Goal: Task Accomplishment & Management: Manage account settings

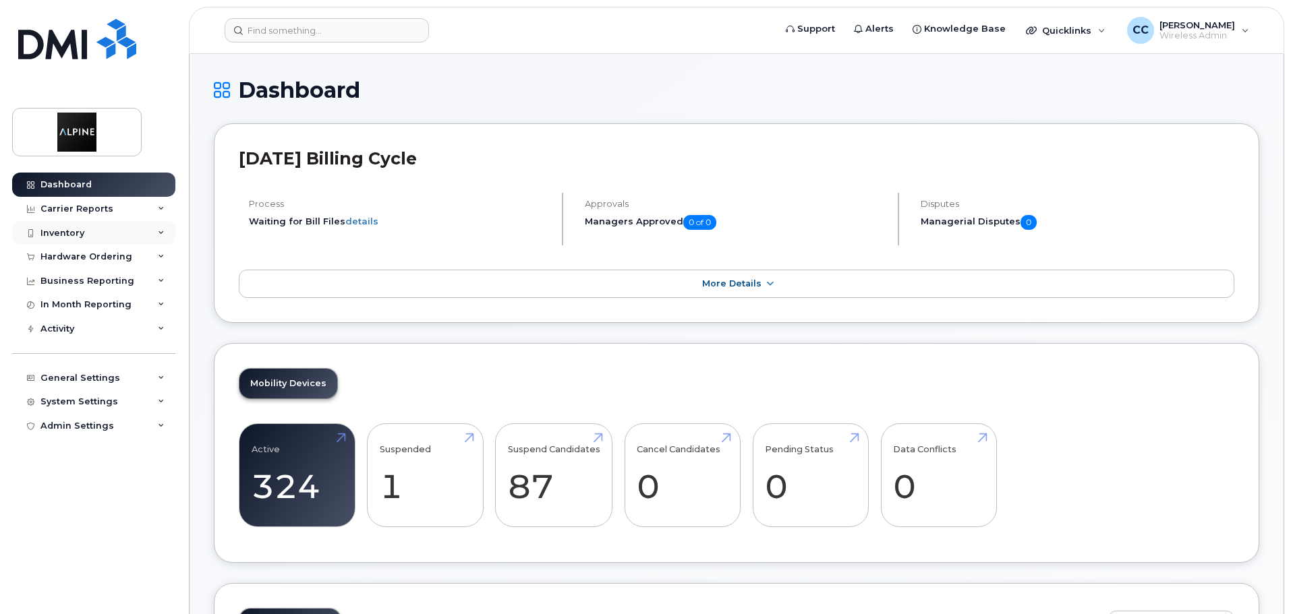
click at [151, 233] on div "Inventory" at bounding box center [93, 233] width 163 height 24
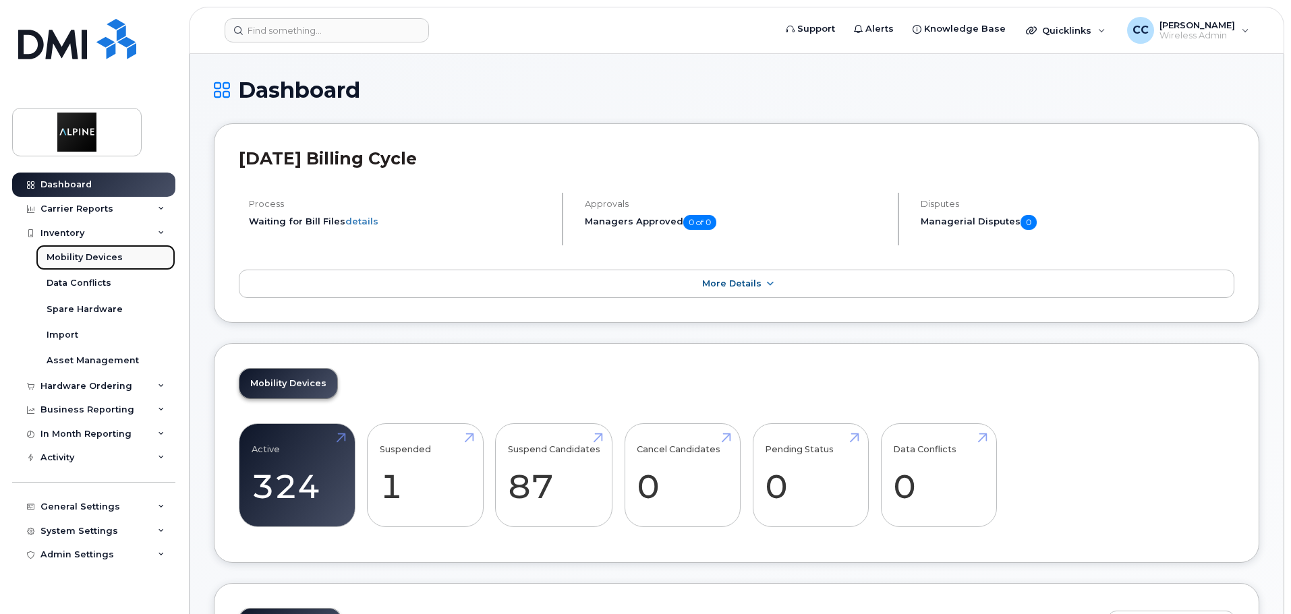
click at [111, 263] on div "Mobility Devices" at bounding box center [85, 258] width 76 height 12
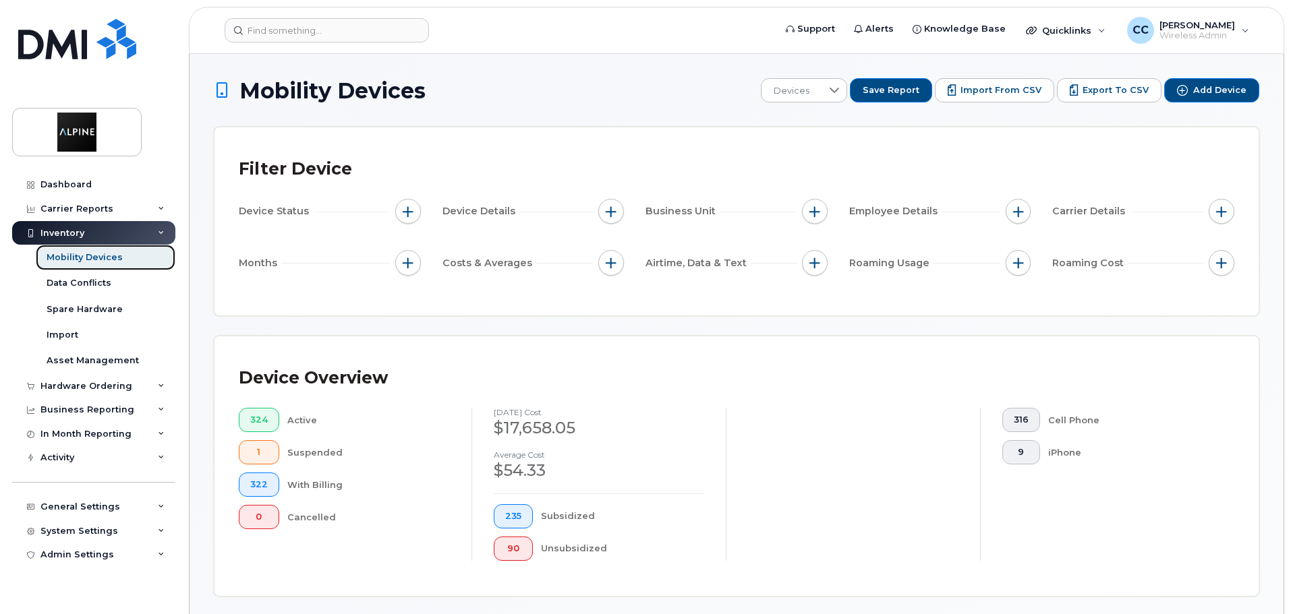
scroll to position [337, 0]
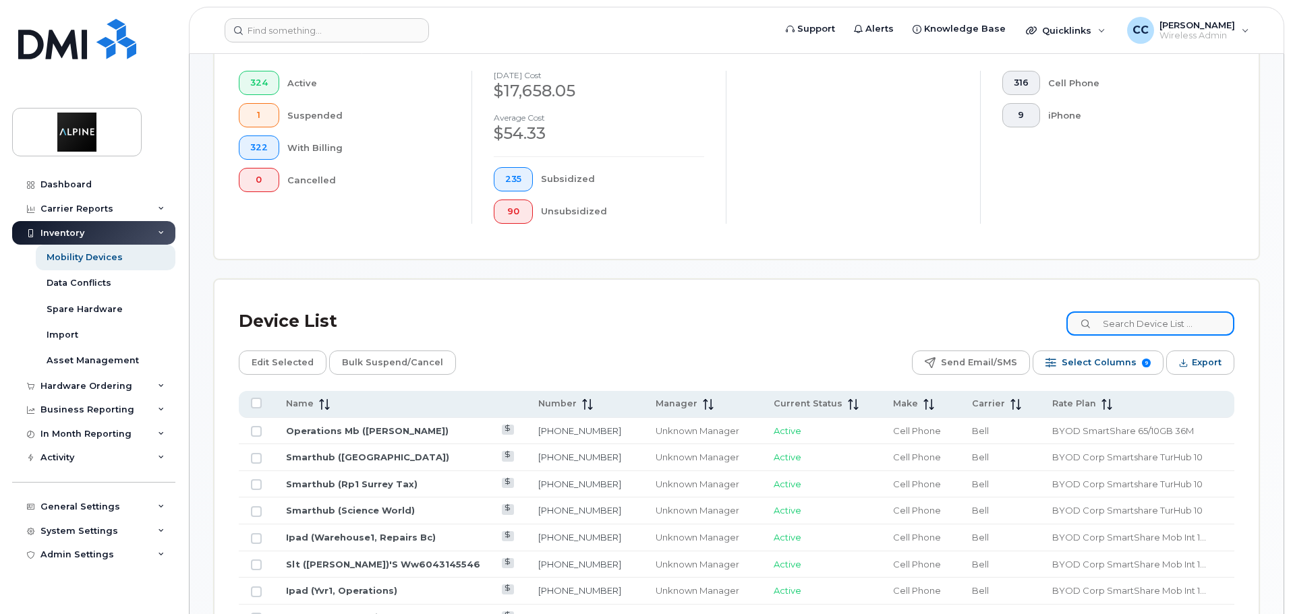
click at [1162, 331] on input at bounding box center [1150, 324] width 168 height 24
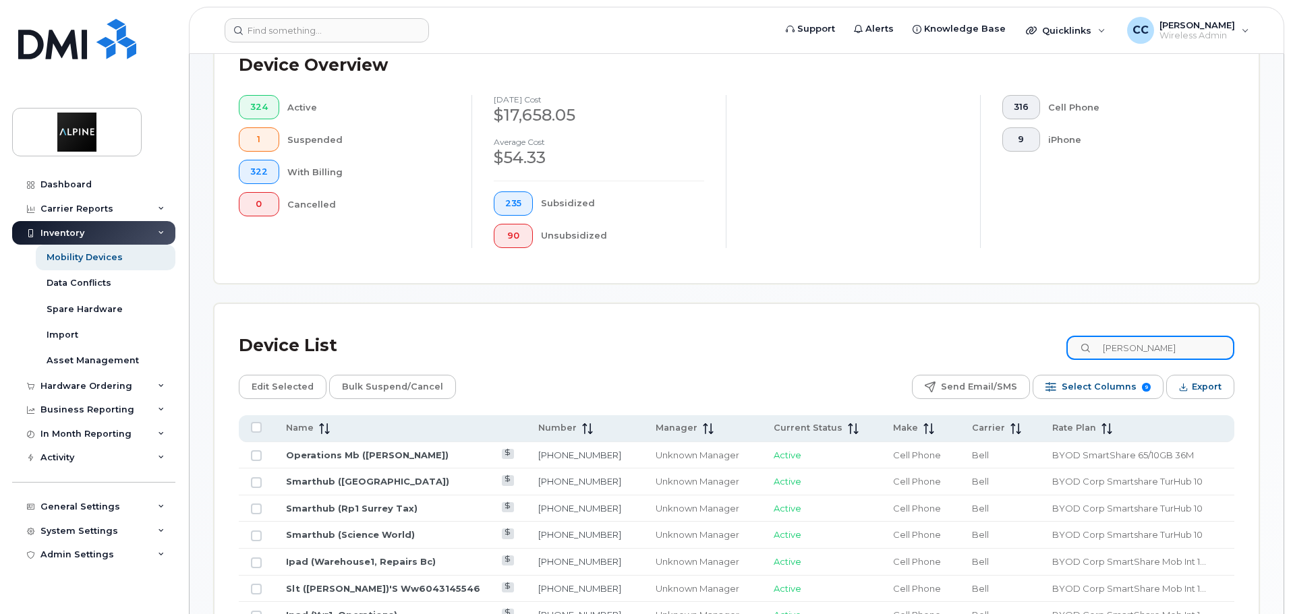
type input "mohammed"
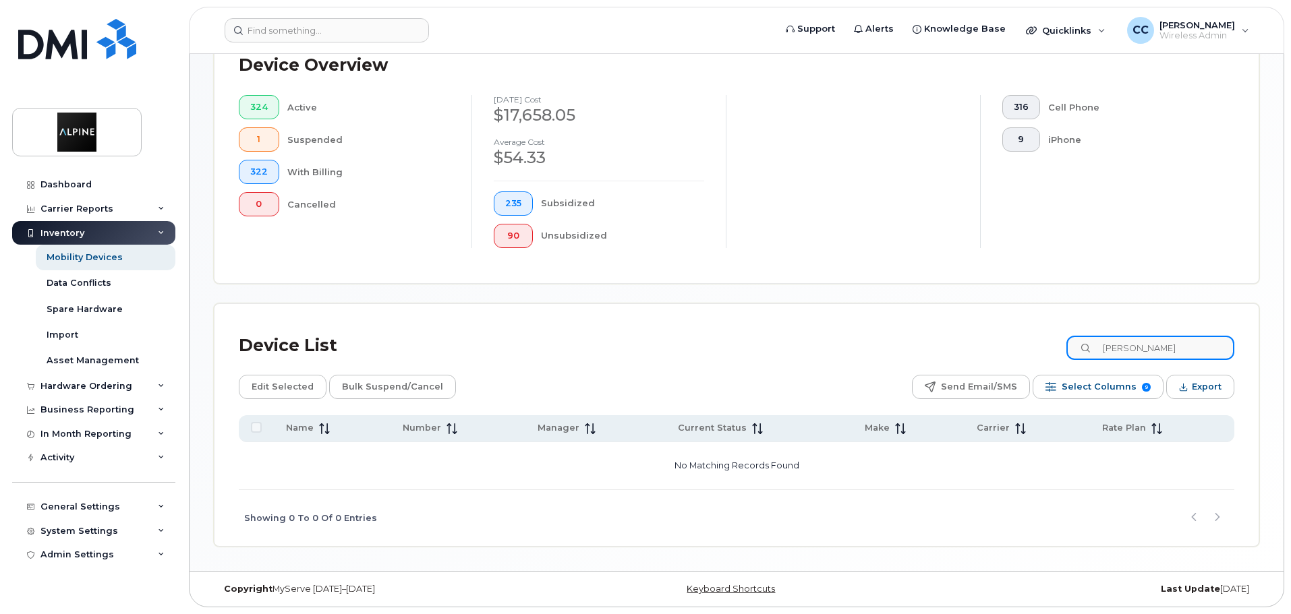
drag, startPoint x: 1195, startPoint y: 353, endPoint x: 1086, endPoint y: 347, distance: 109.4
click at [1086, 347] on input "mohammed" at bounding box center [1150, 348] width 168 height 24
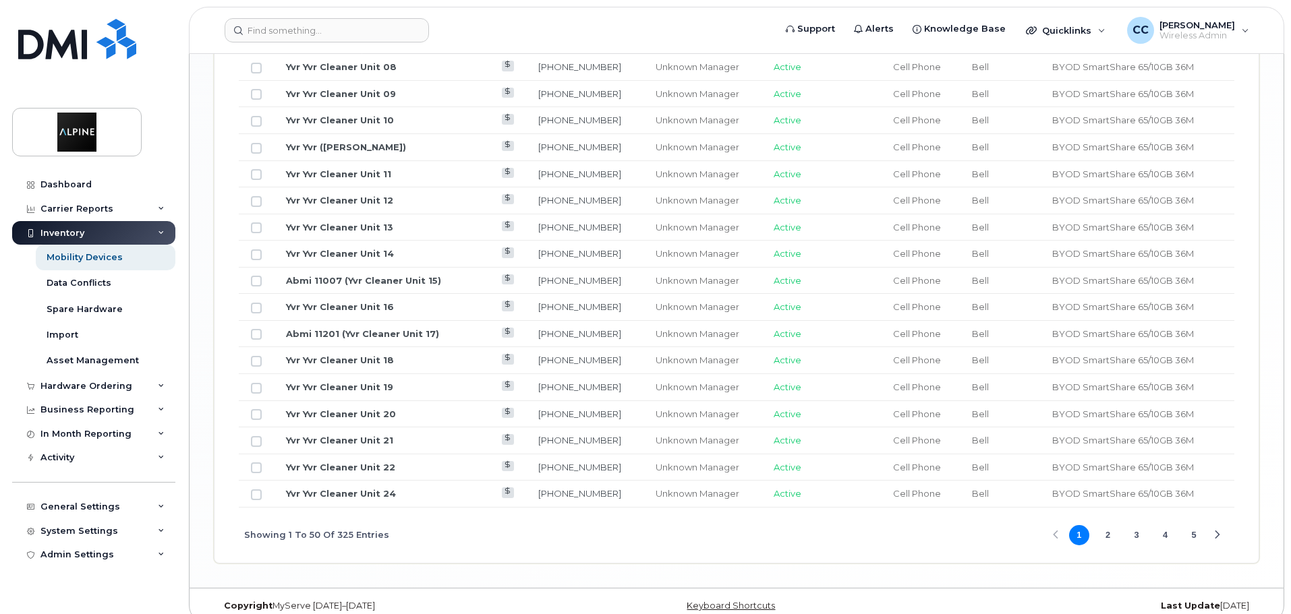
scroll to position [1598, 0]
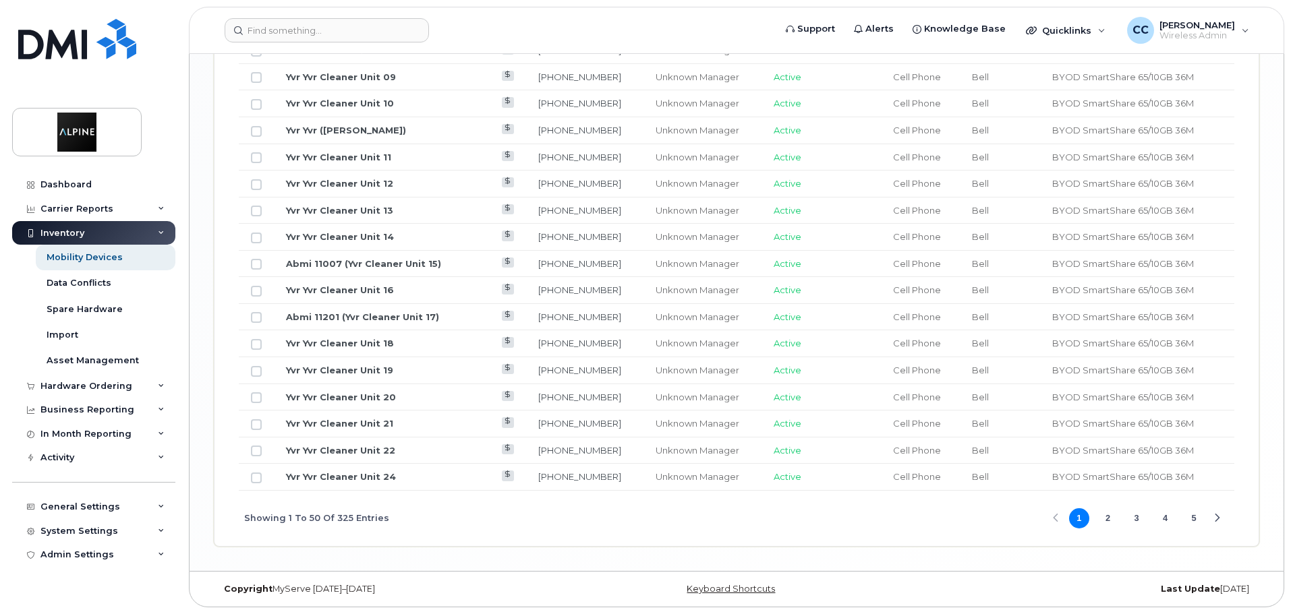
click at [1109, 521] on button "2" at bounding box center [1107, 518] width 20 height 20
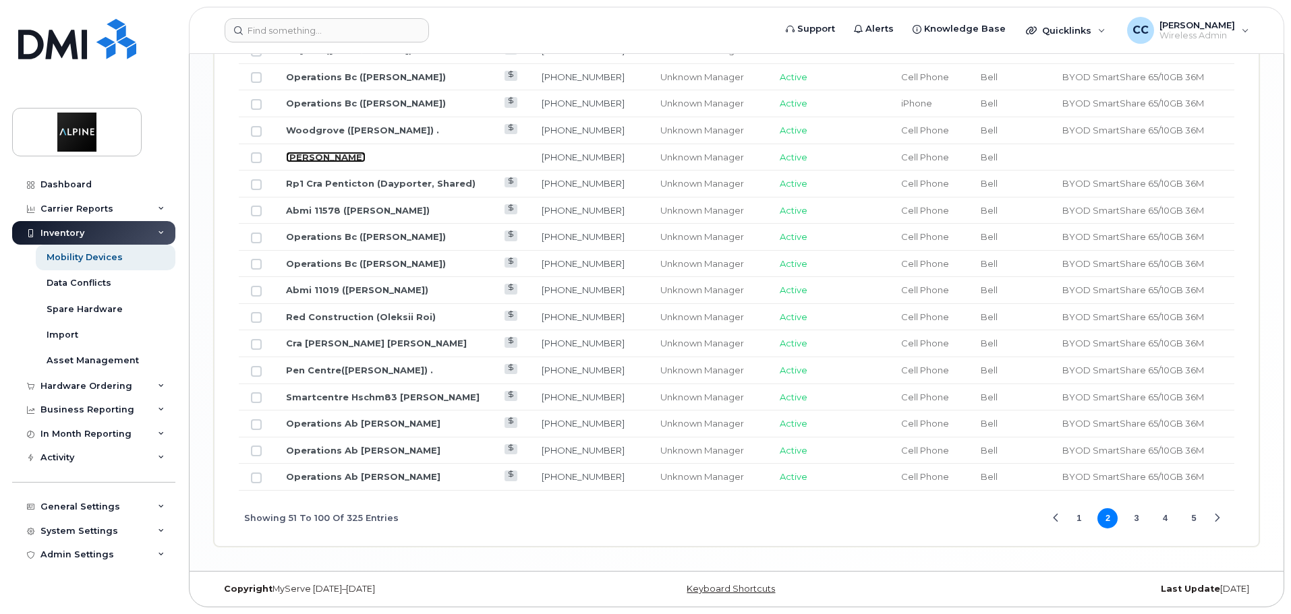
click at [305, 160] on link "Heidi Eipeen" at bounding box center [326, 157] width 80 height 11
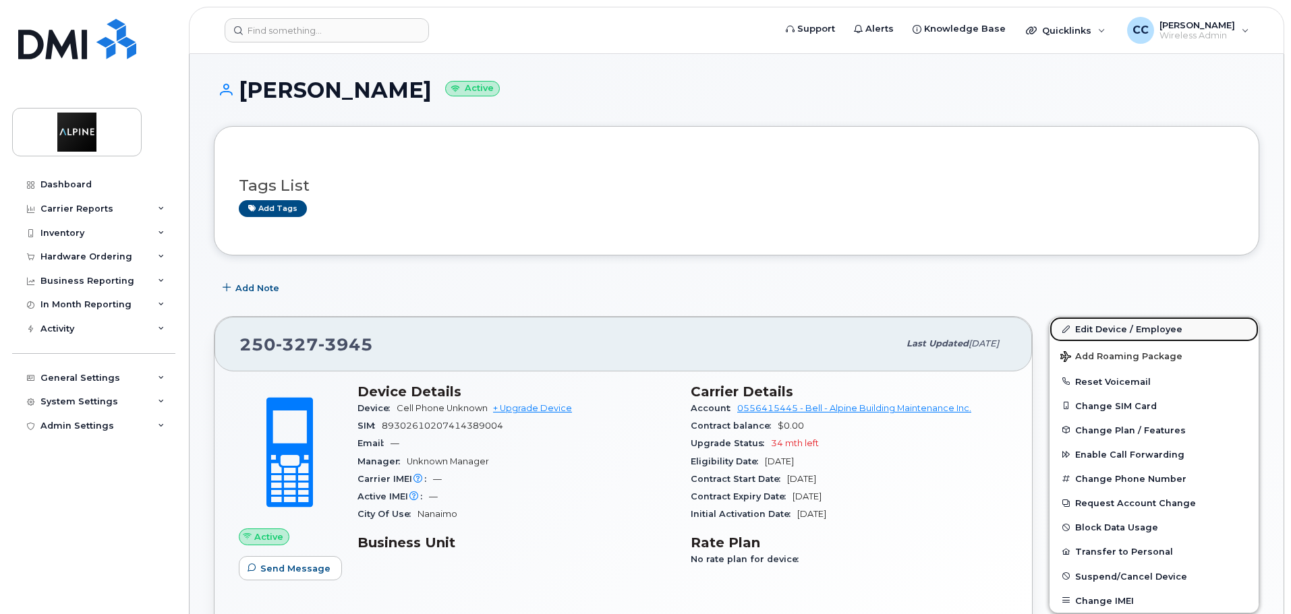
click at [1108, 338] on link "Edit Device / Employee" at bounding box center [1153, 329] width 209 height 24
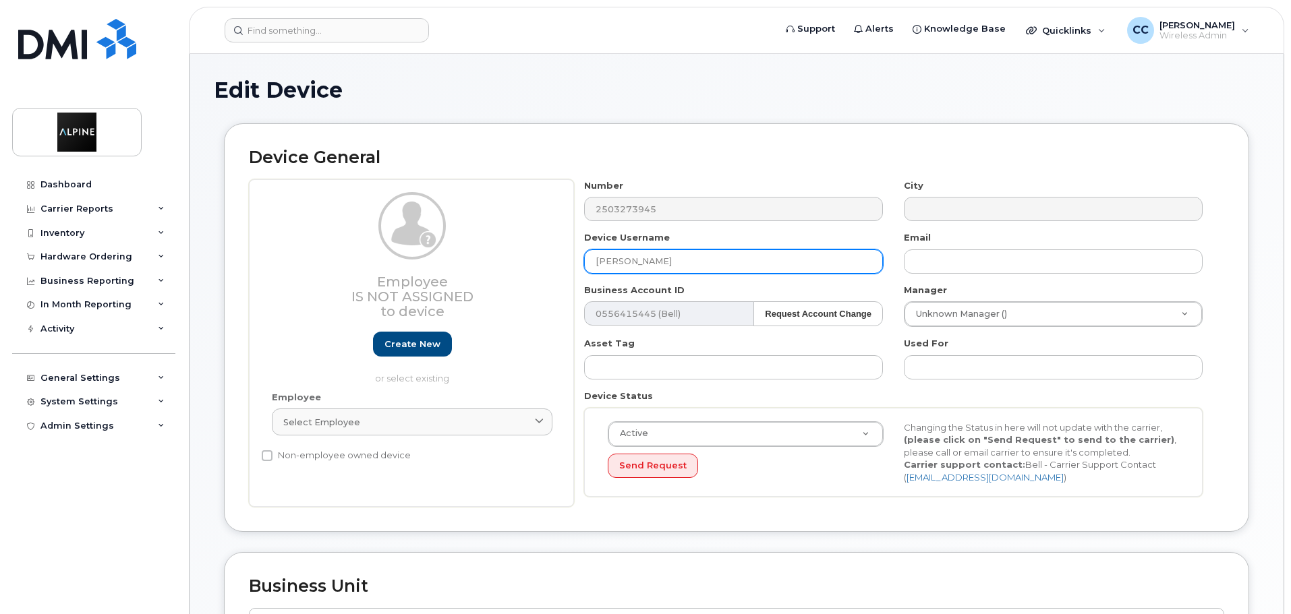
drag, startPoint x: 619, startPoint y: 258, endPoint x: 750, endPoint y: 256, distance: 130.8
click at [750, 256] on input "Heidi Eipeen" at bounding box center [733, 261] width 299 height 24
type input "Heidi Kristiansen"
click at [877, 397] on div "Device Status Active Active Suspended Cancelled Send Request Changing the Statu…" at bounding box center [893, 443] width 639 height 107
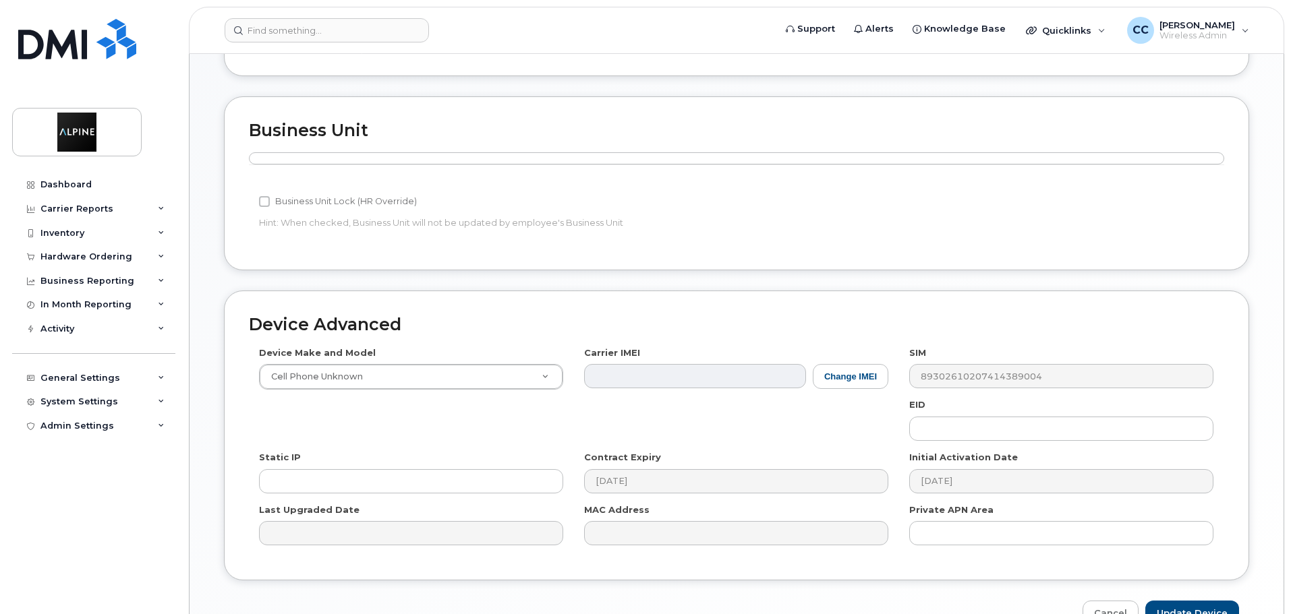
scroll to position [535, 0]
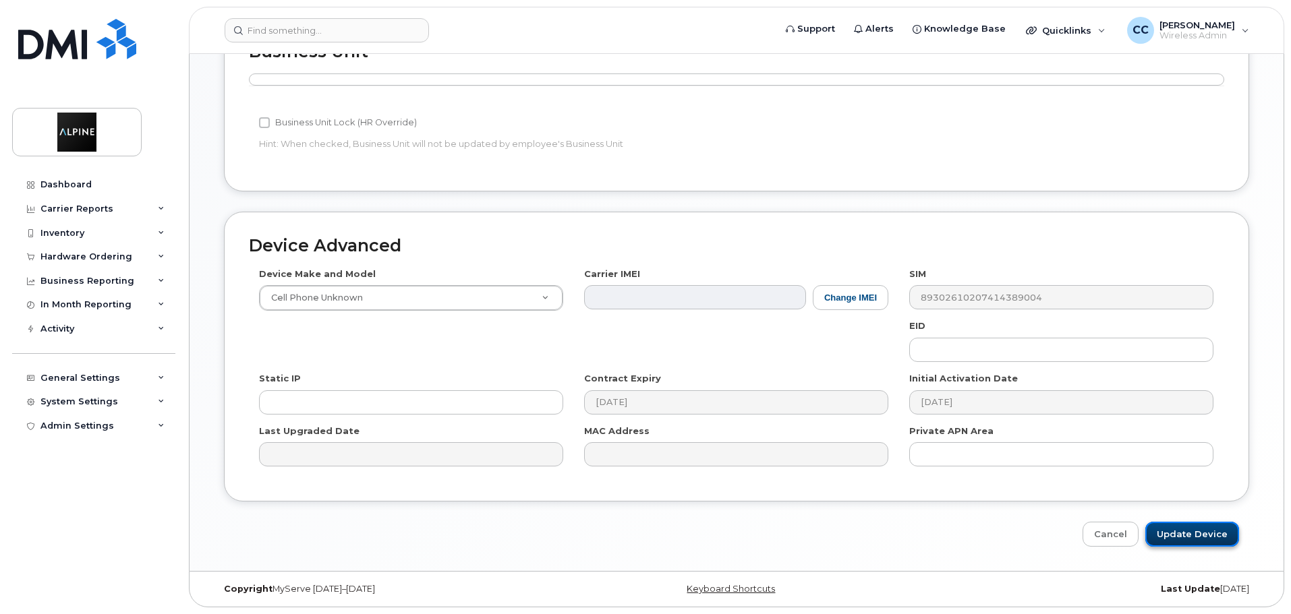
click at [1196, 538] on input "Update Device" at bounding box center [1192, 534] width 94 height 25
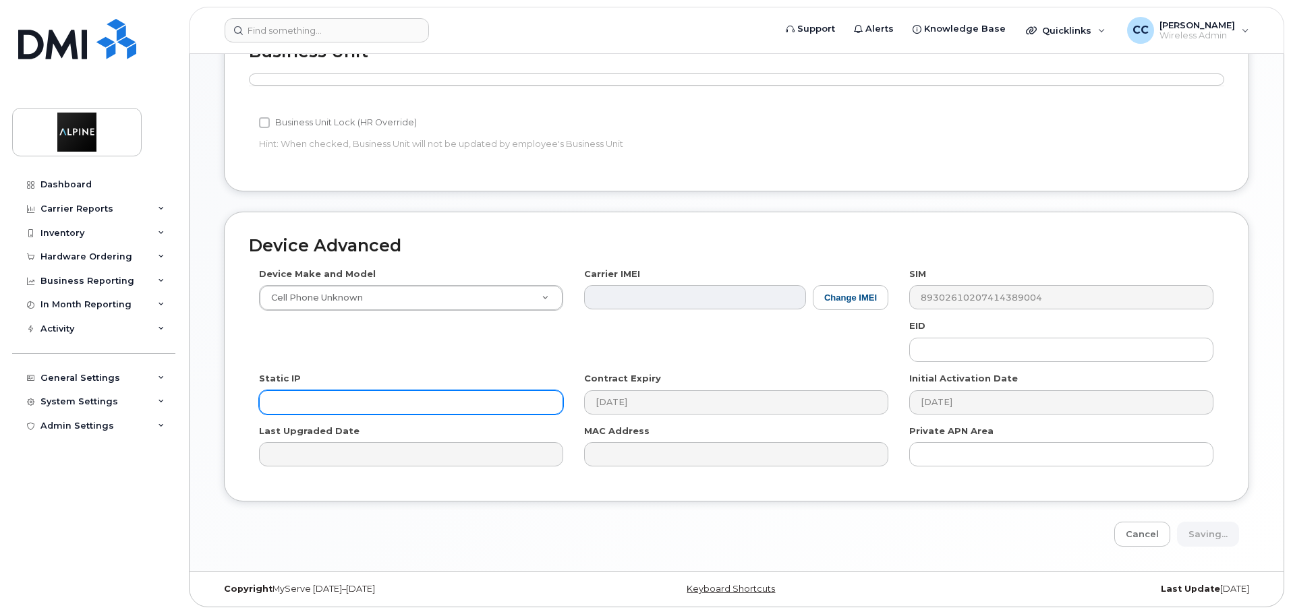
type input "Update Device"
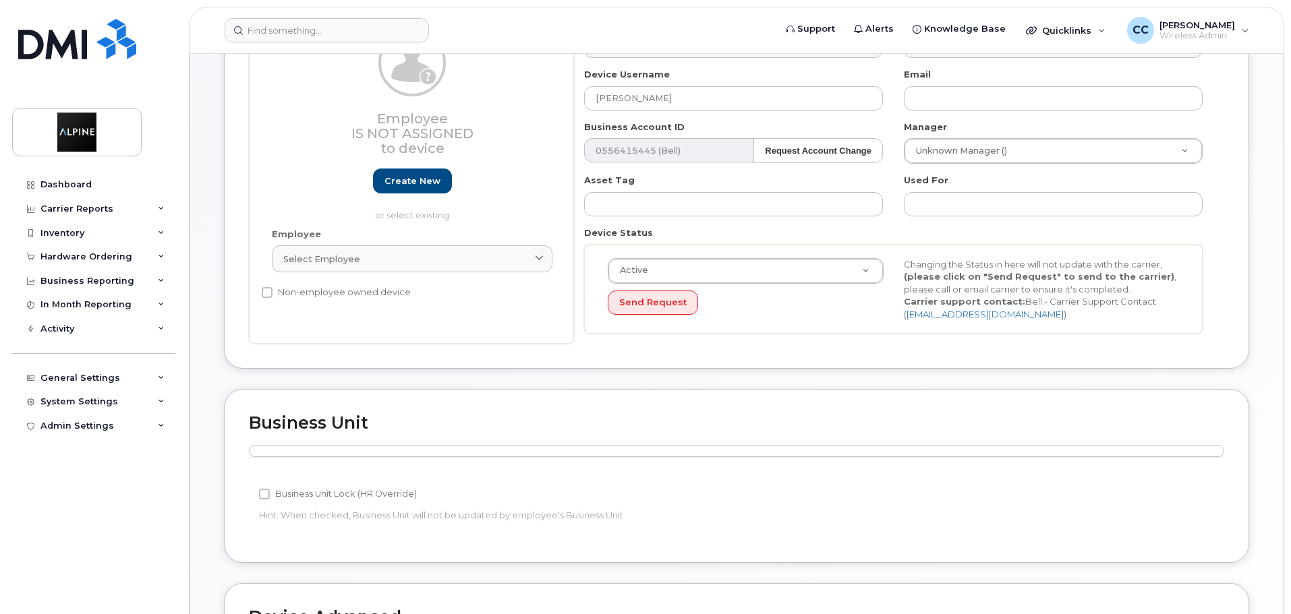
scroll to position [202, 0]
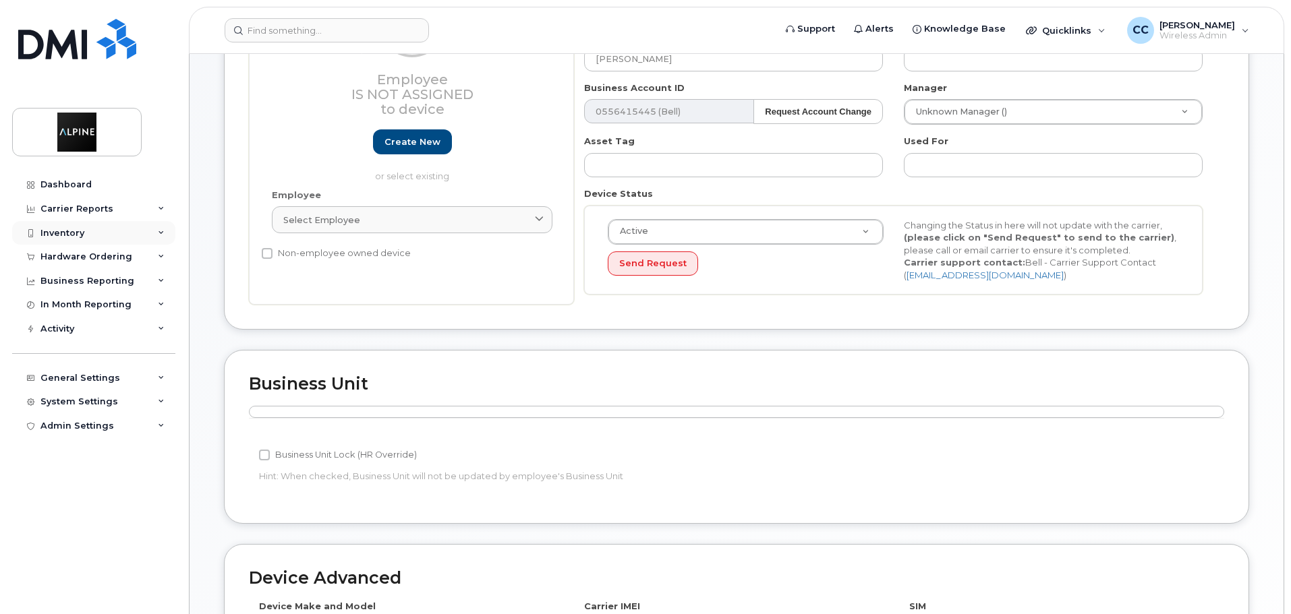
click at [109, 230] on div "Inventory" at bounding box center [93, 233] width 163 height 24
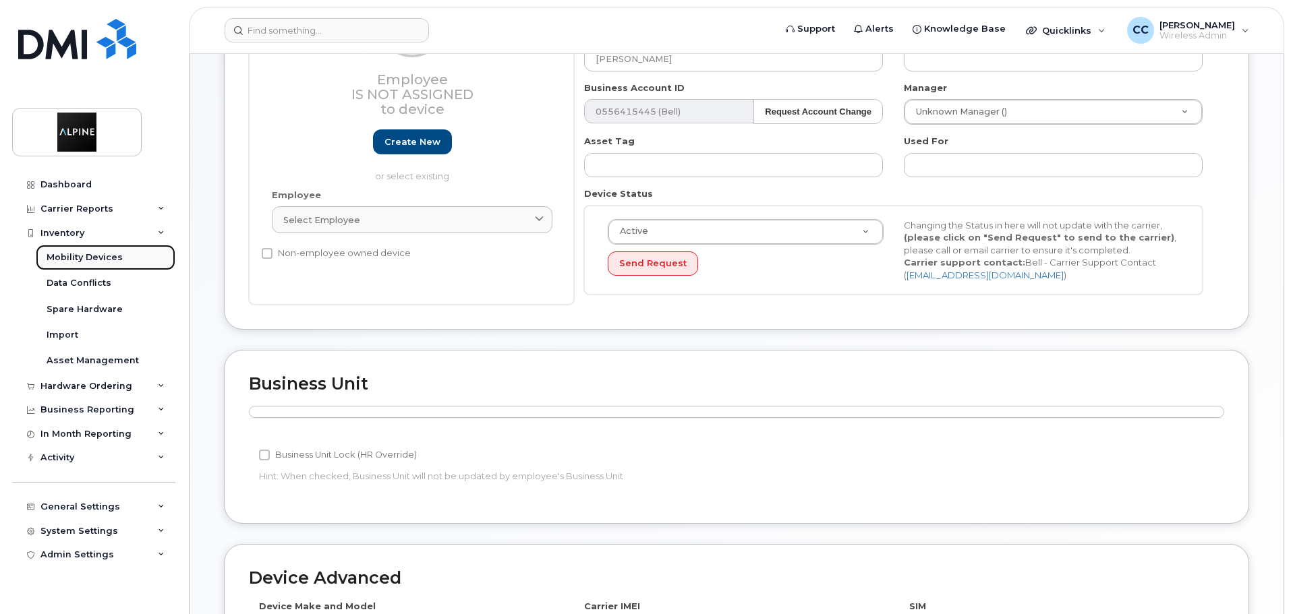
click at [100, 256] on div "Mobility Devices" at bounding box center [85, 258] width 76 height 12
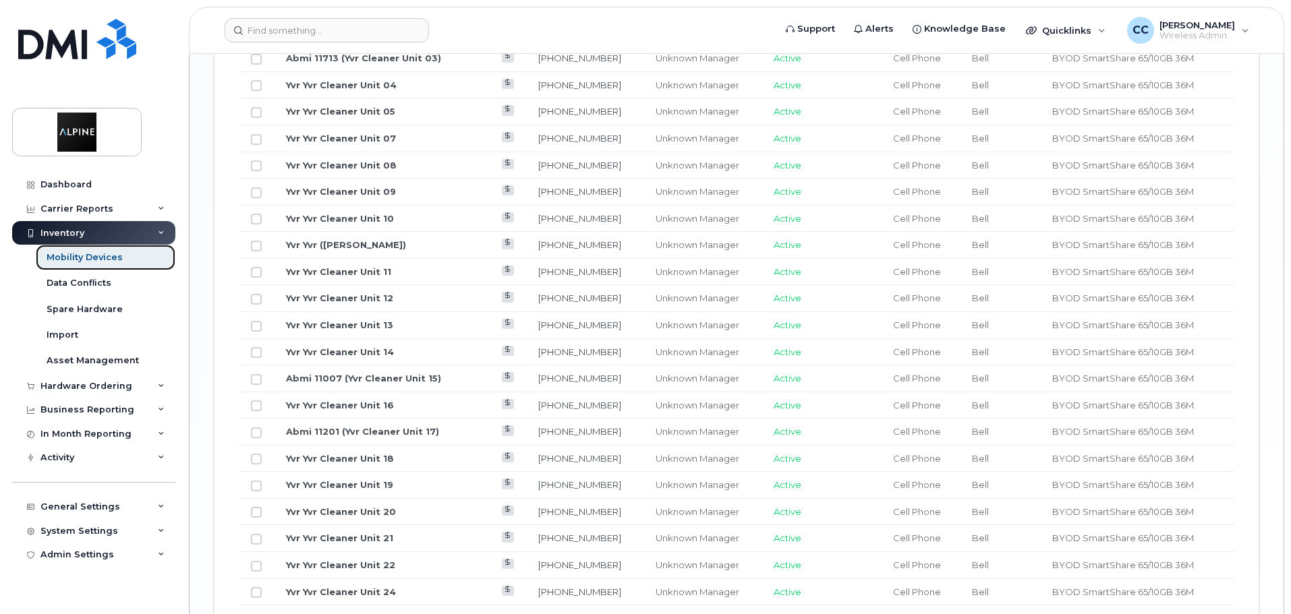
scroll to position [1622, 0]
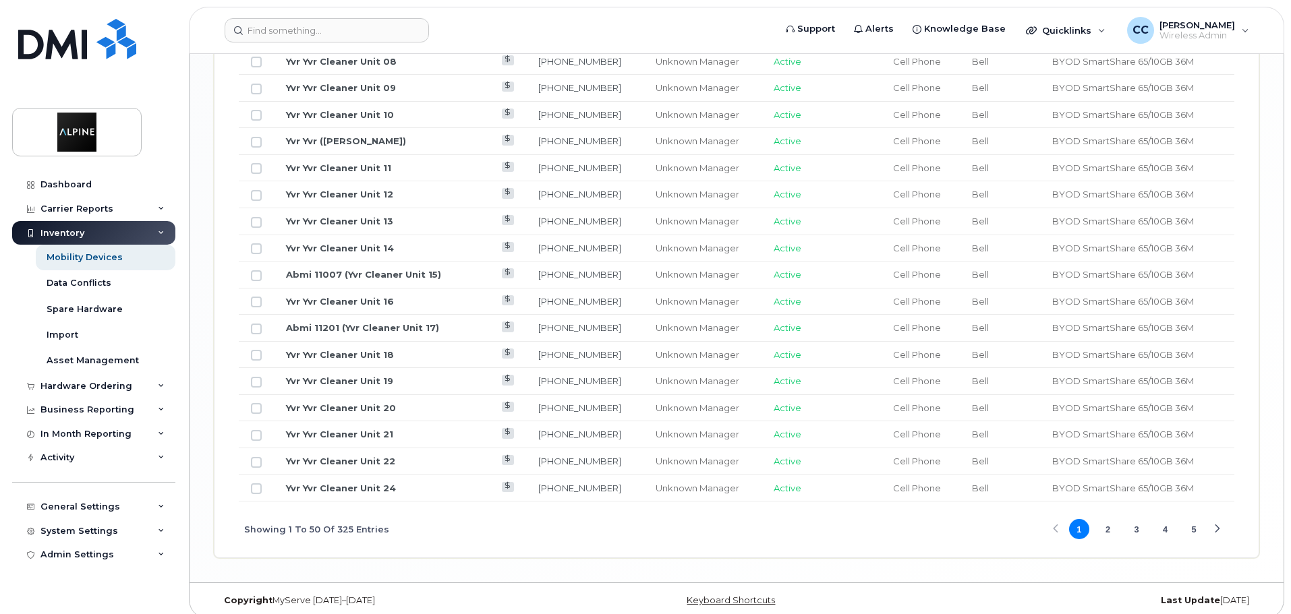
click at [1117, 519] on button "2" at bounding box center [1107, 529] width 20 height 20
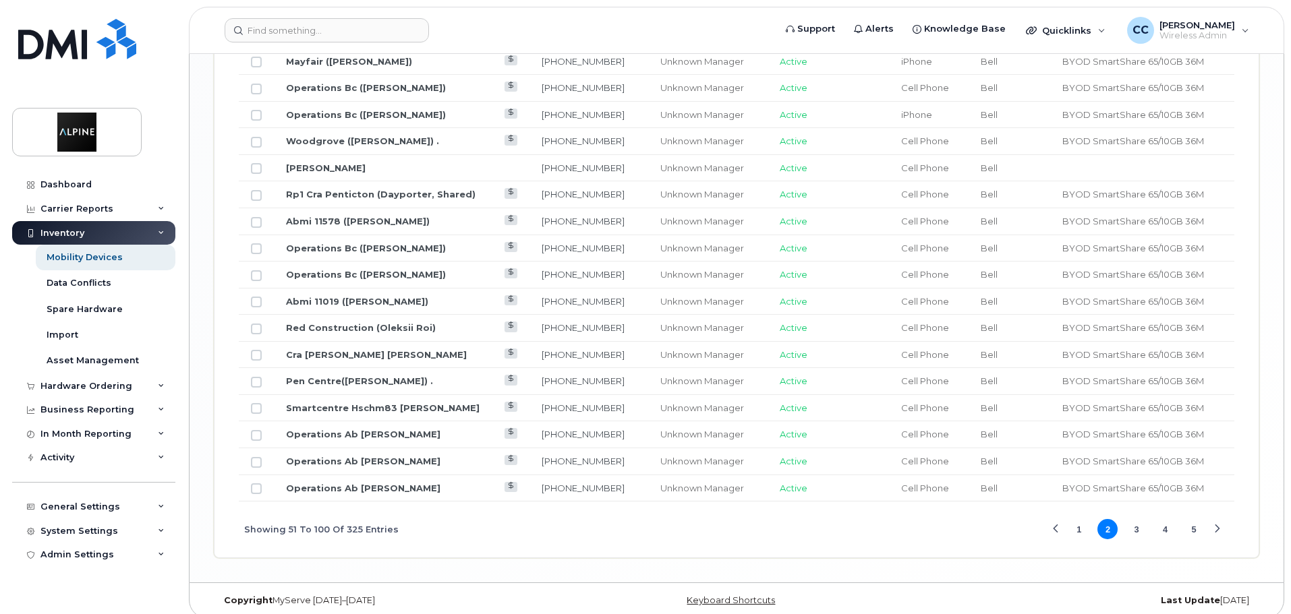
click at [1106, 520] on button "2" at bounding box center [1107, 529] width 20 height 20
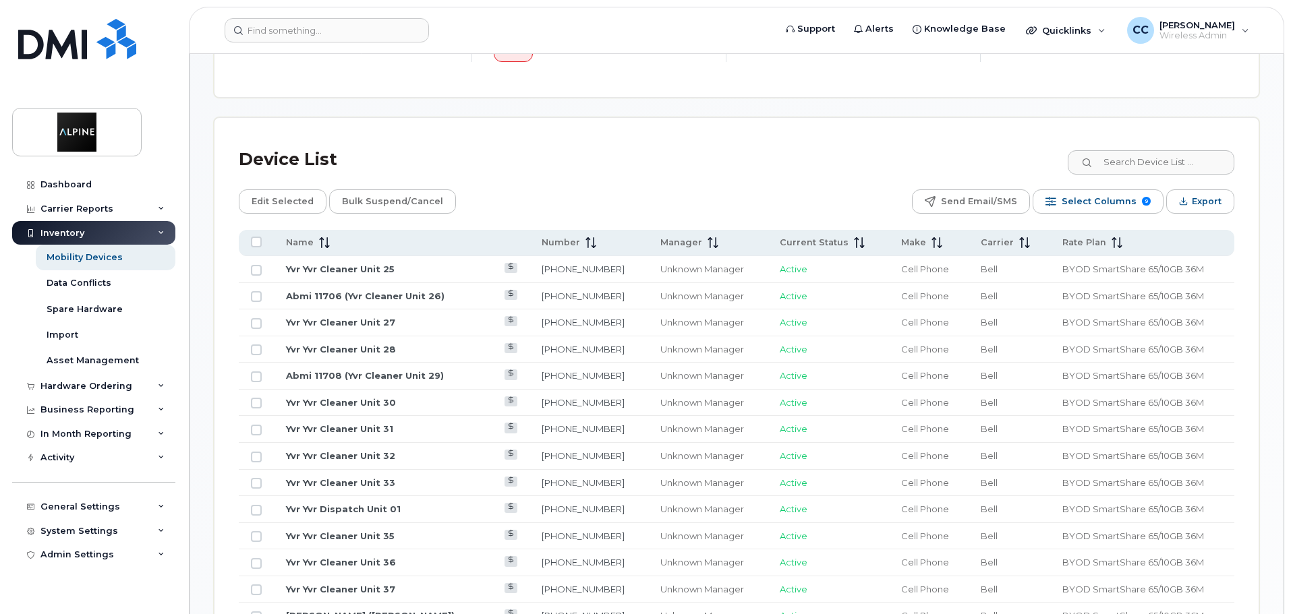
scroll to position [543, 0]
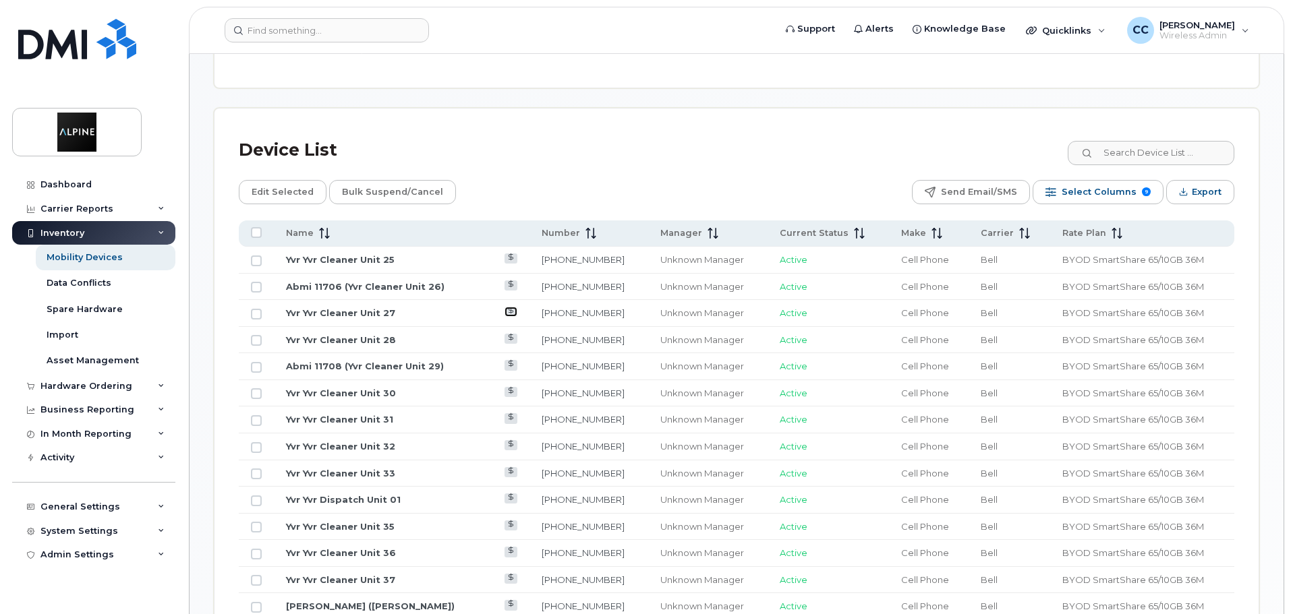
click at [514, 307] on icon at bounding box center [510, 310] width 7 height 7
click at [1046, 137] on div "Device List" at bounding box center [736, 150] width 995 height 35
click at [1164, 142] on input at bounding box center [1150, 153] width 168 height 24
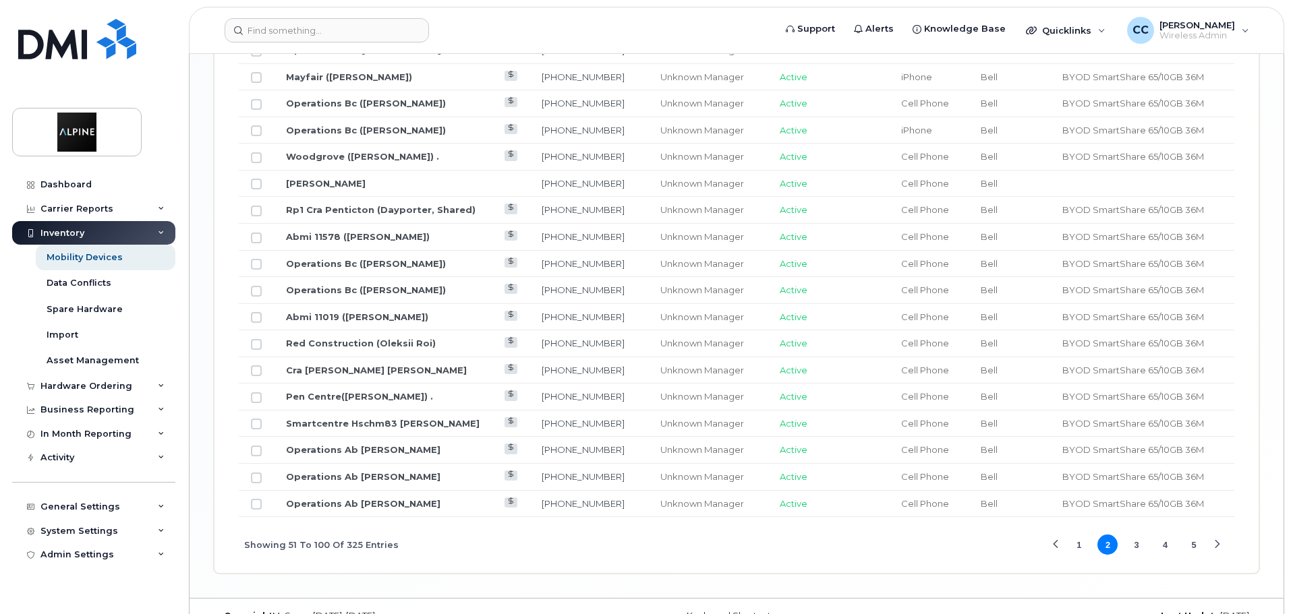
scroll to position [1622, 0]
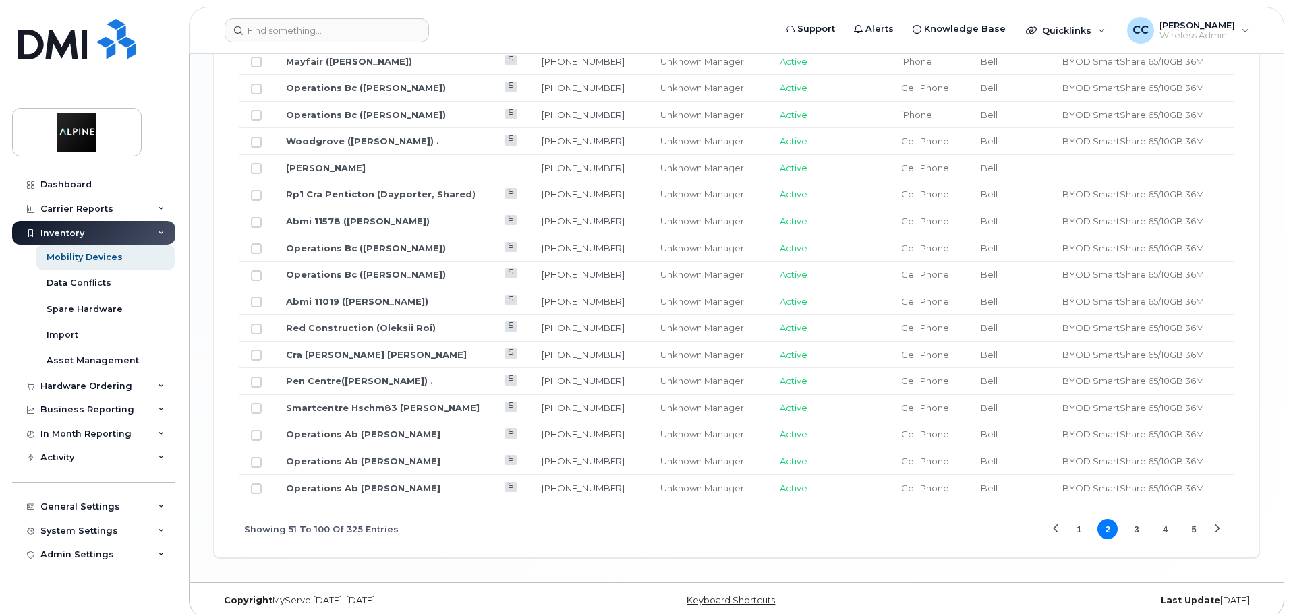
click at [1138, 519] on button "3" at bounding box center [1136, 529] width 20 height 20
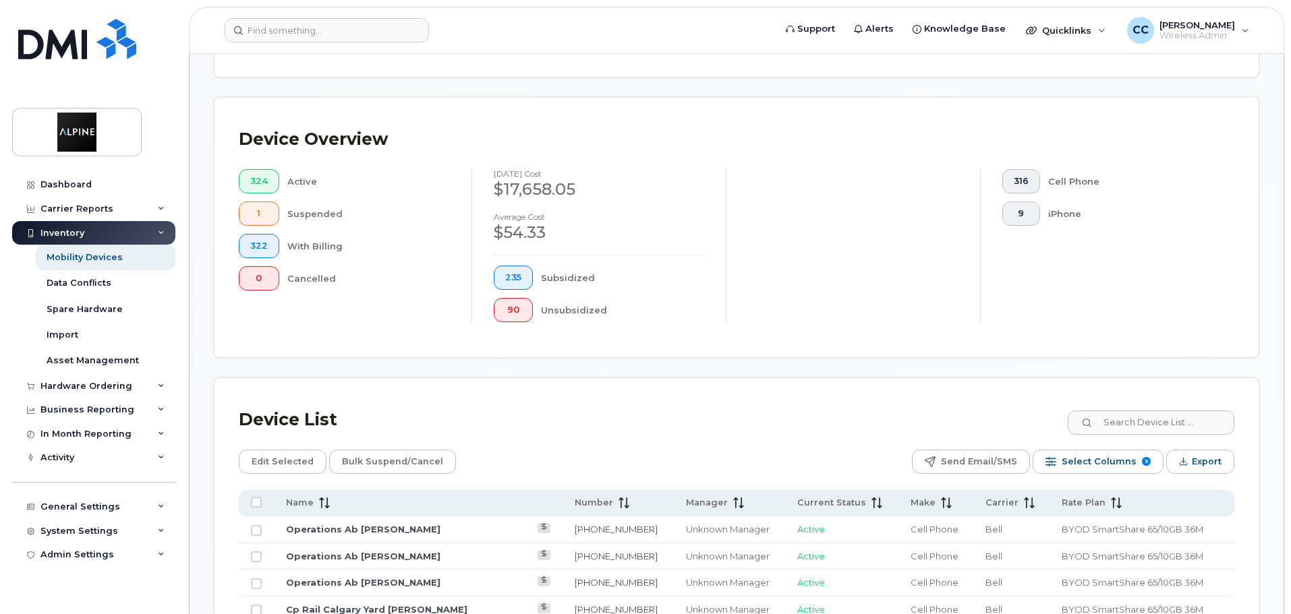
scroll to position [409, 0]
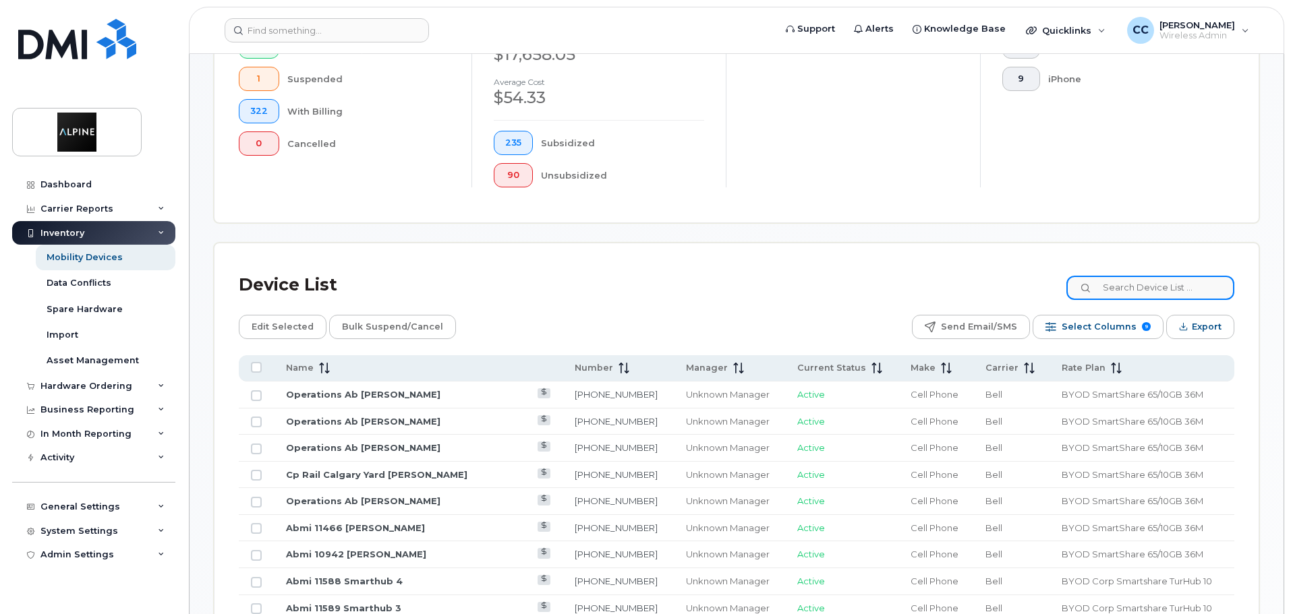
click at [1164, 276] on input at bounding box center [1150, 288] width 168 height 24
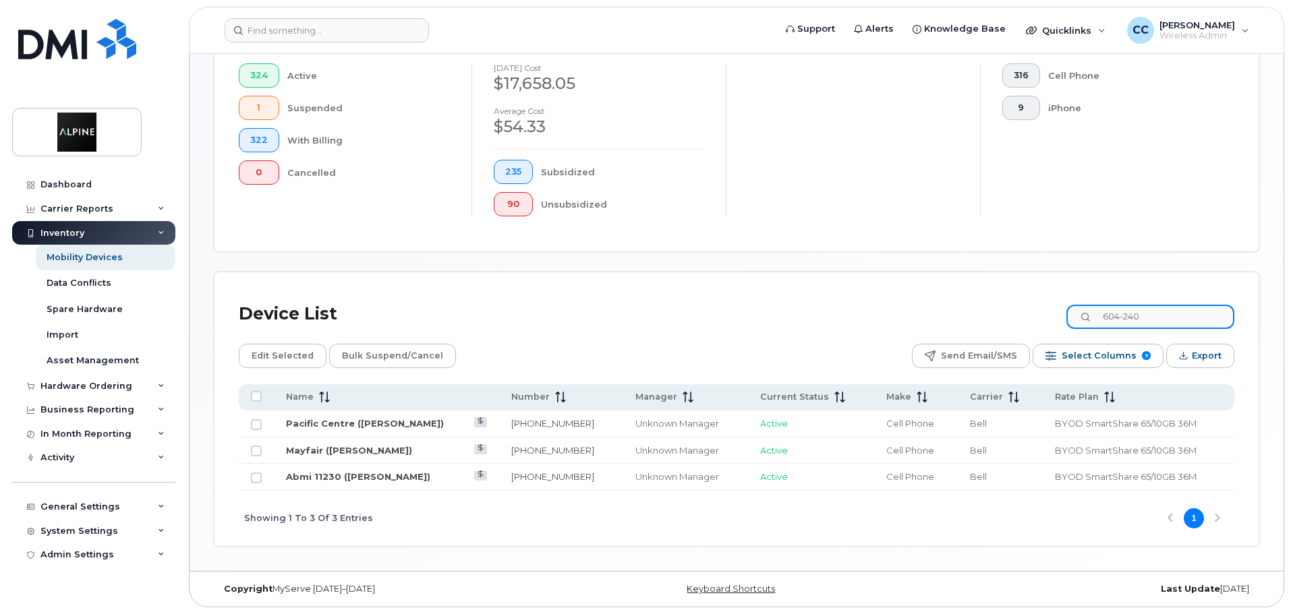
scroll to position [368, 0]
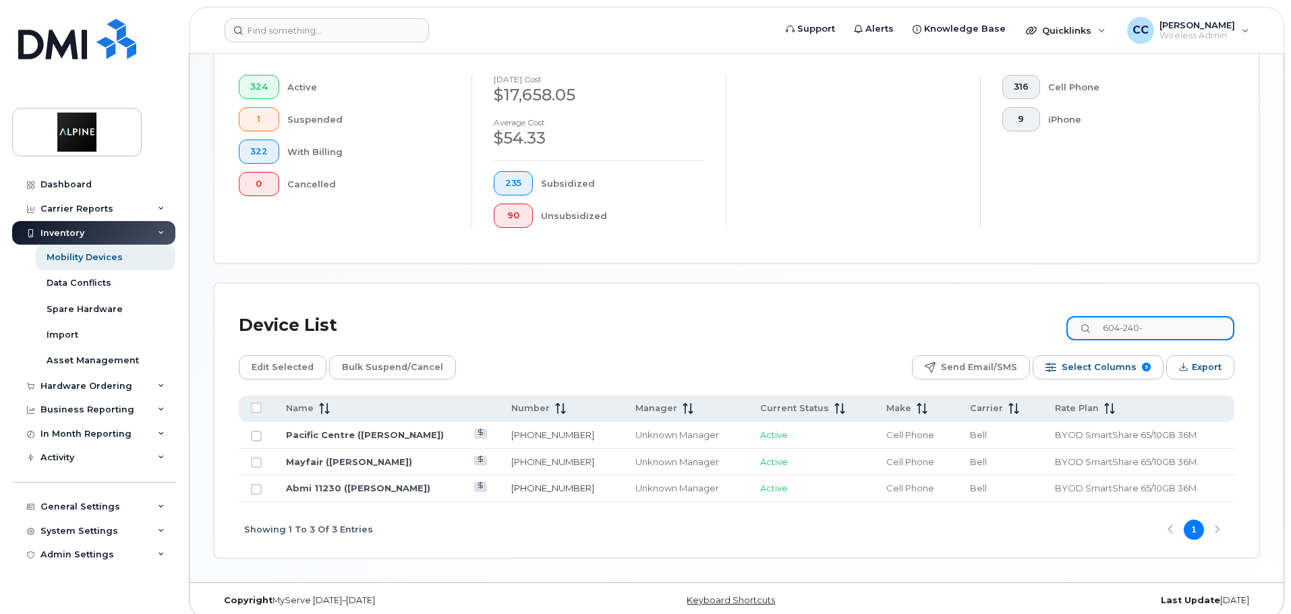
type input "604-240-"
click at [572, 483] on link "604-240-7803" at bounding box center [552, 488] width 83 height 11
click at [522, 204] on button "90" at bounding box center [513, 216] width 39 height 24
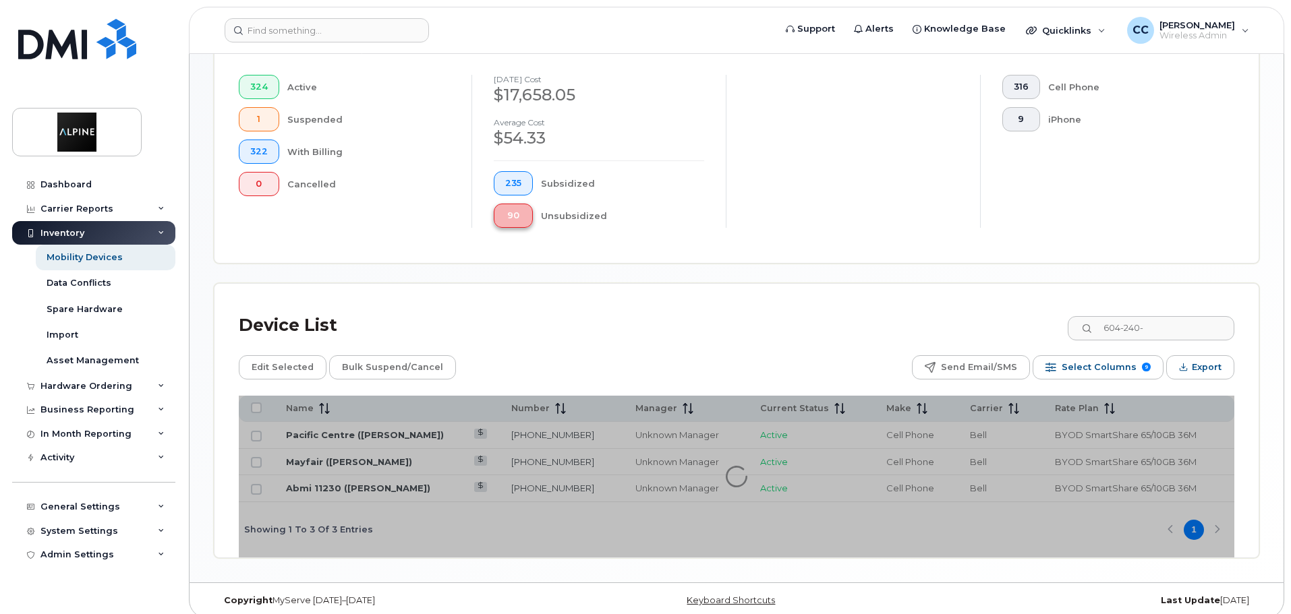
scroll to position [336, 0]
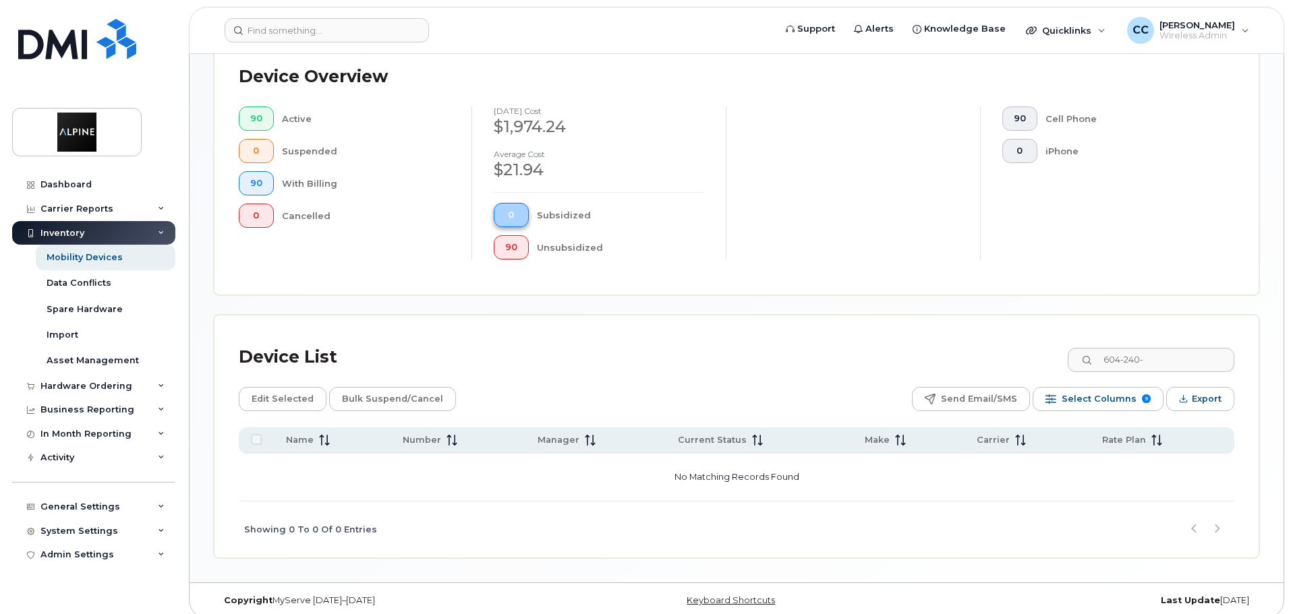
click at [512, 210] on span "0" at bounding box center [511, 215] width 12 height 11
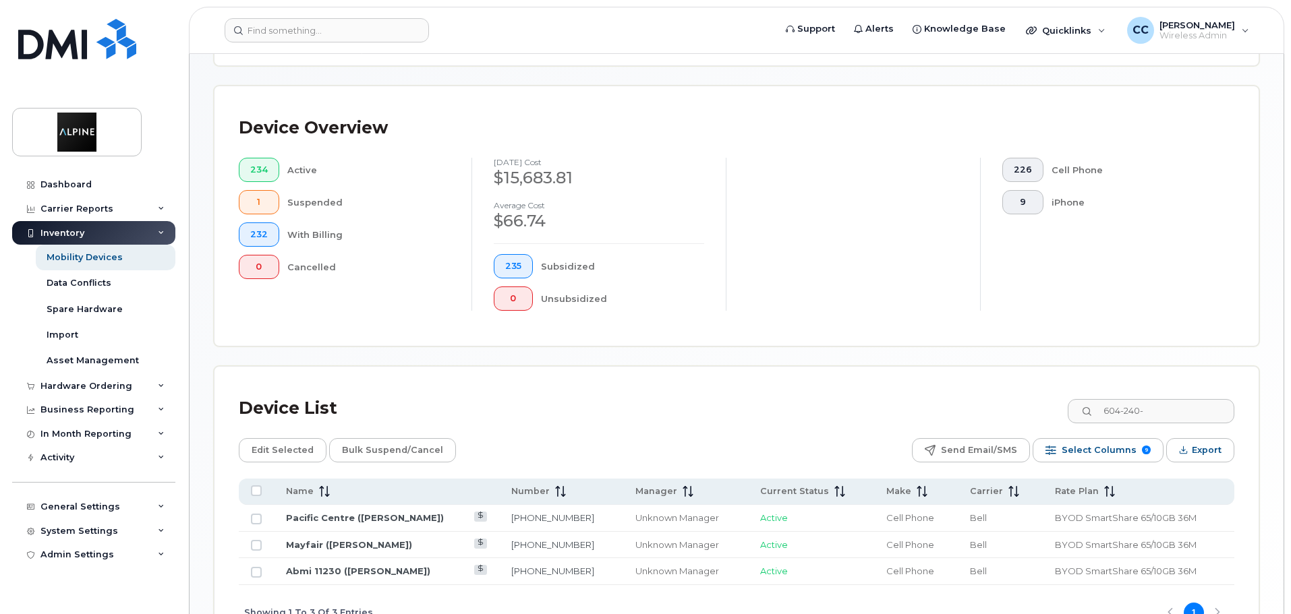
scroll to position [368, 0]
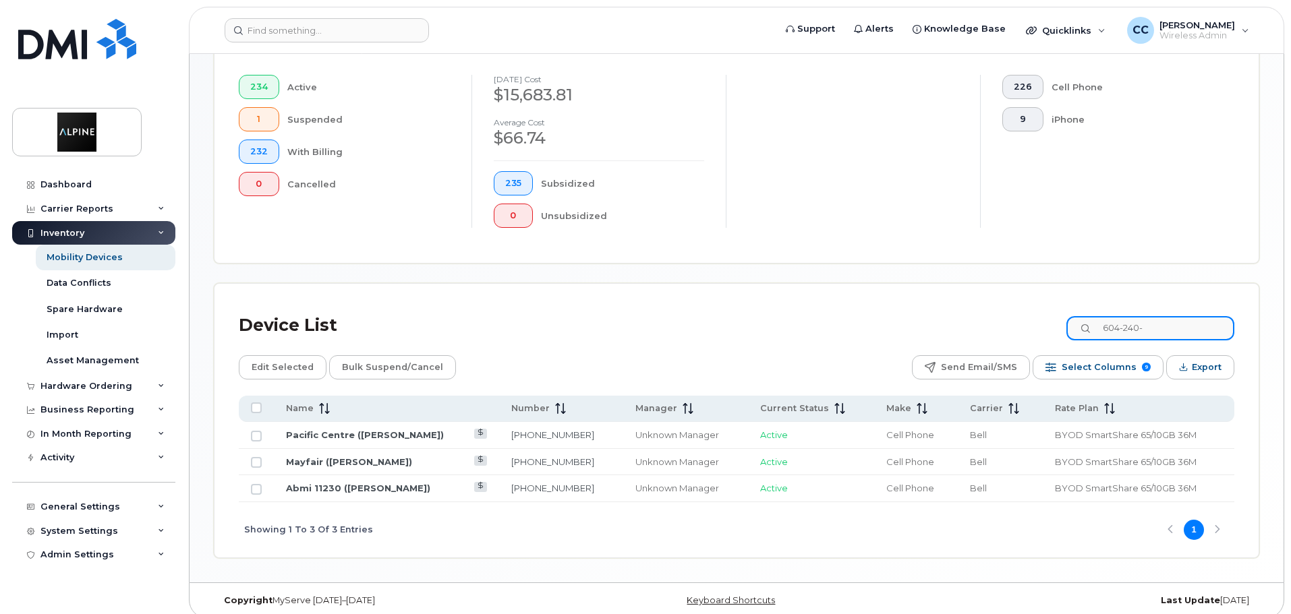
drag, startPoint x: 1179, startPoint y: 309, endPoint x: 945, endPoint y: 314, distance: 234.0
click at [949, 316] on div "Device List 604-240-" at bounding box center [736, 325] width 995 height 35
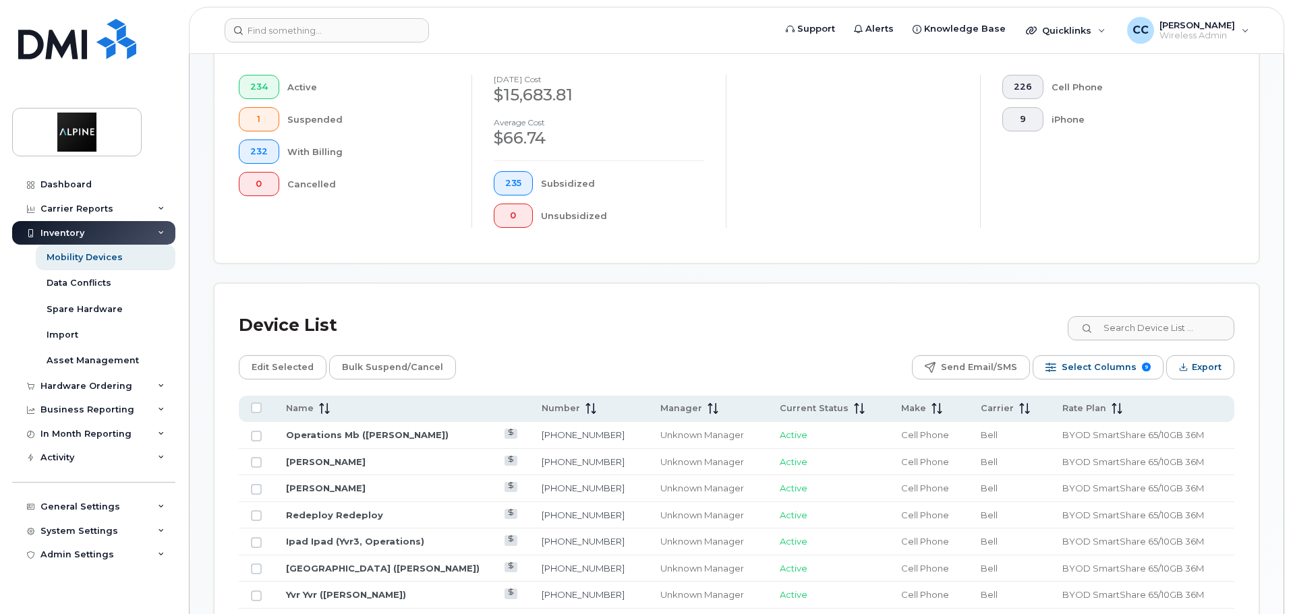
click at [945, 314] on div "Device List" at bounding box center [736, 325] width 995 height 35
click at [525, 204] on button "0" at bounding box center [513, 216] width 39 height 24
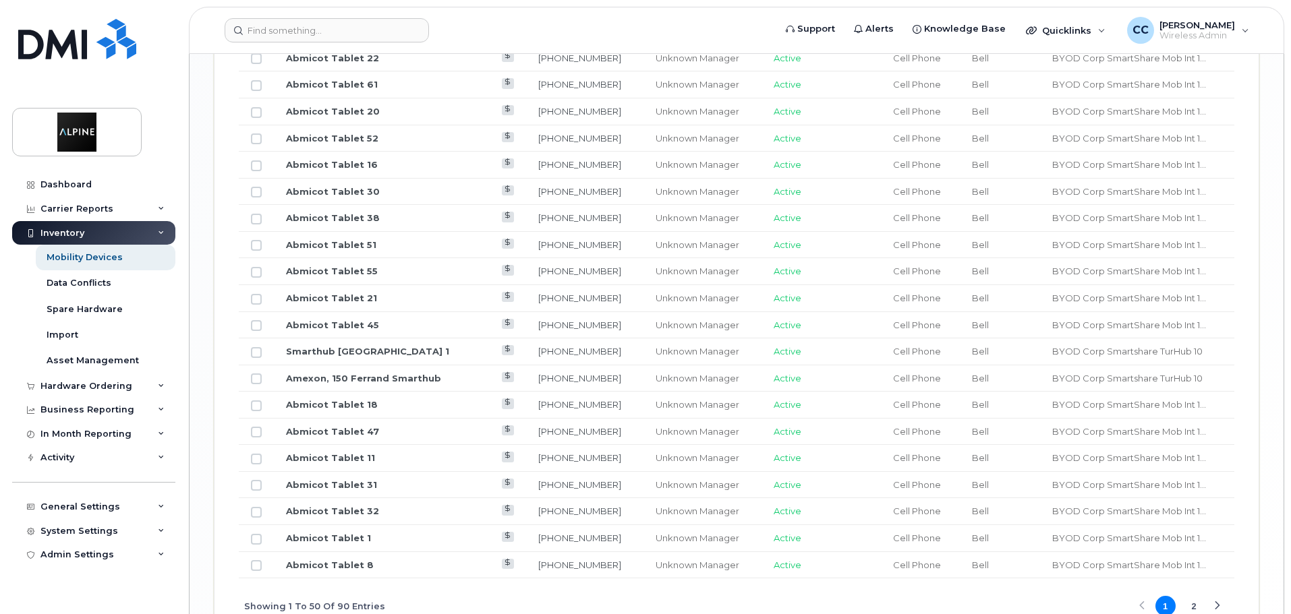
scroll to position [1622, 0]
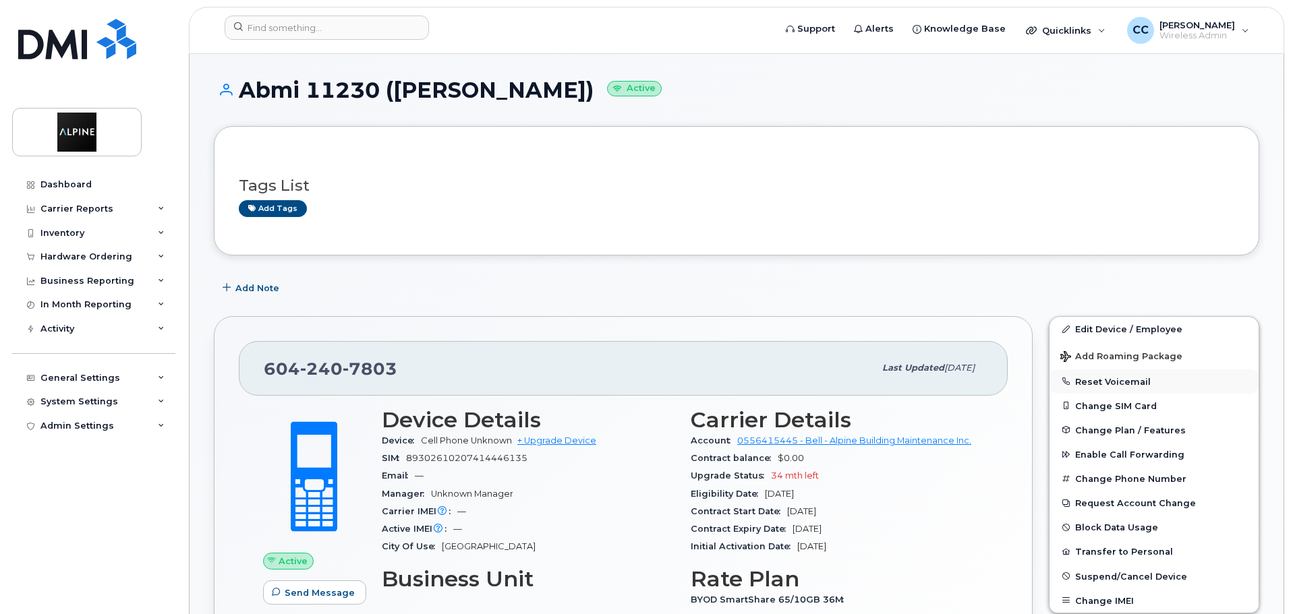
click at [1114, 385] on button "Reset Voicemail" at bounding box center [1153, 382] width 209 height 24
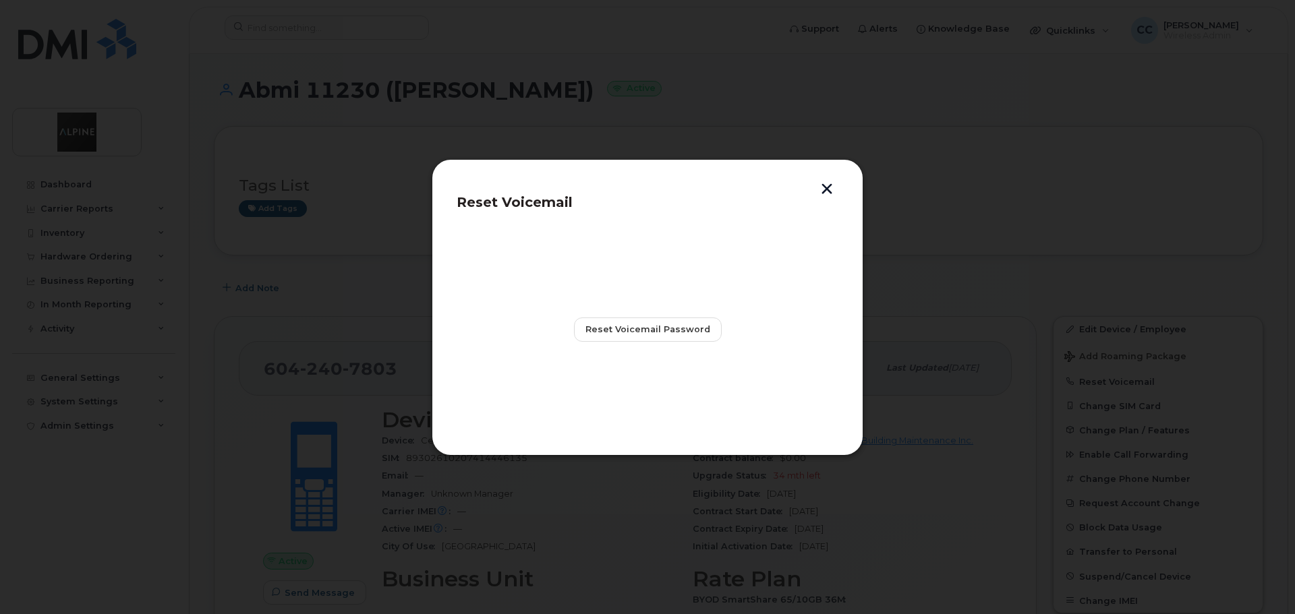
click at [823, 190] on button "button" at bounding box center [827, 190] width 20 height 14
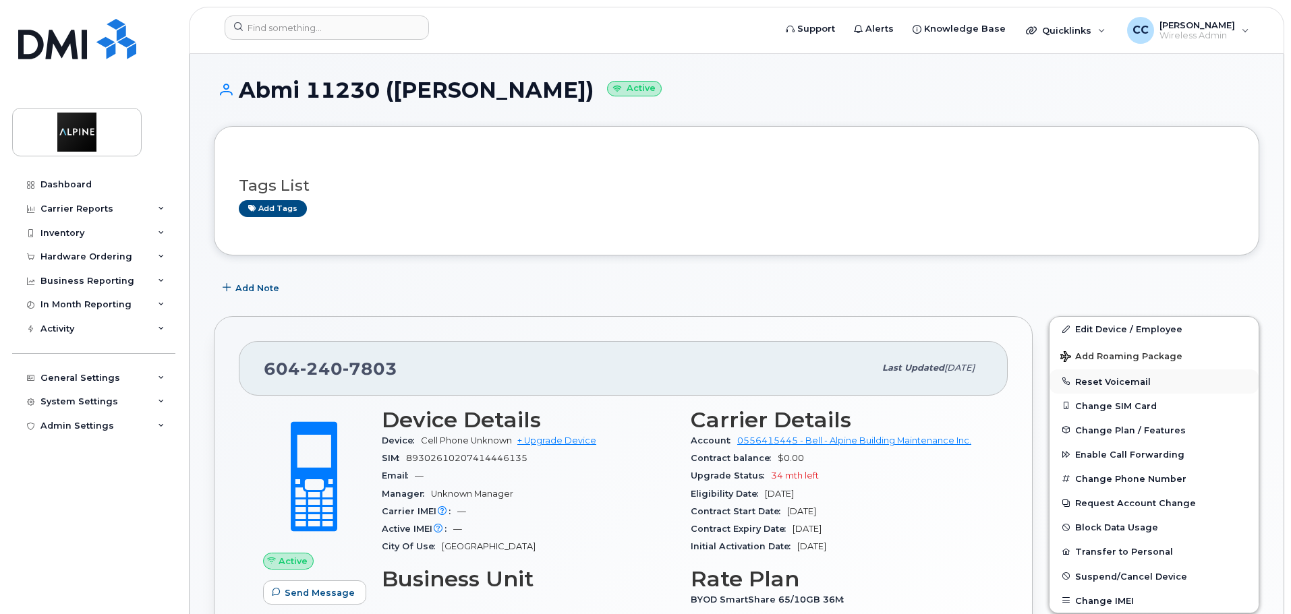
click at [1127, 382] on button "Reset Voicemail" at bounding box center [1153, 382] width 209 height 24
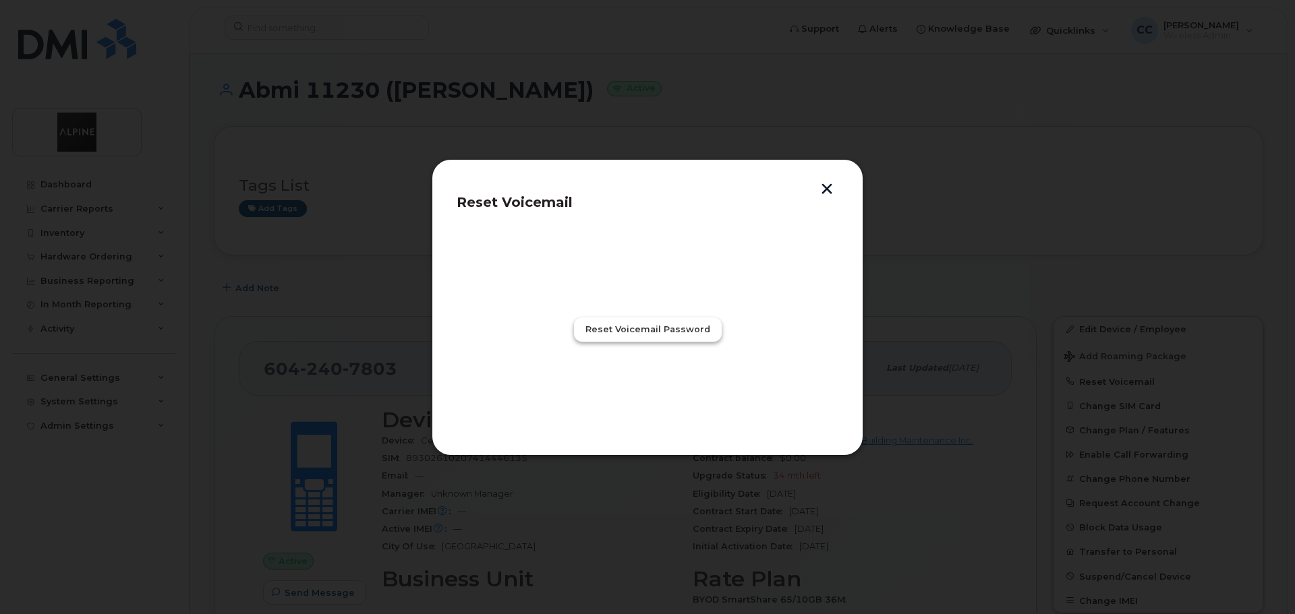
click at [657, 334] on span "Reset Voicemail Password" at bounding box center [647, 329] width 125 height 13
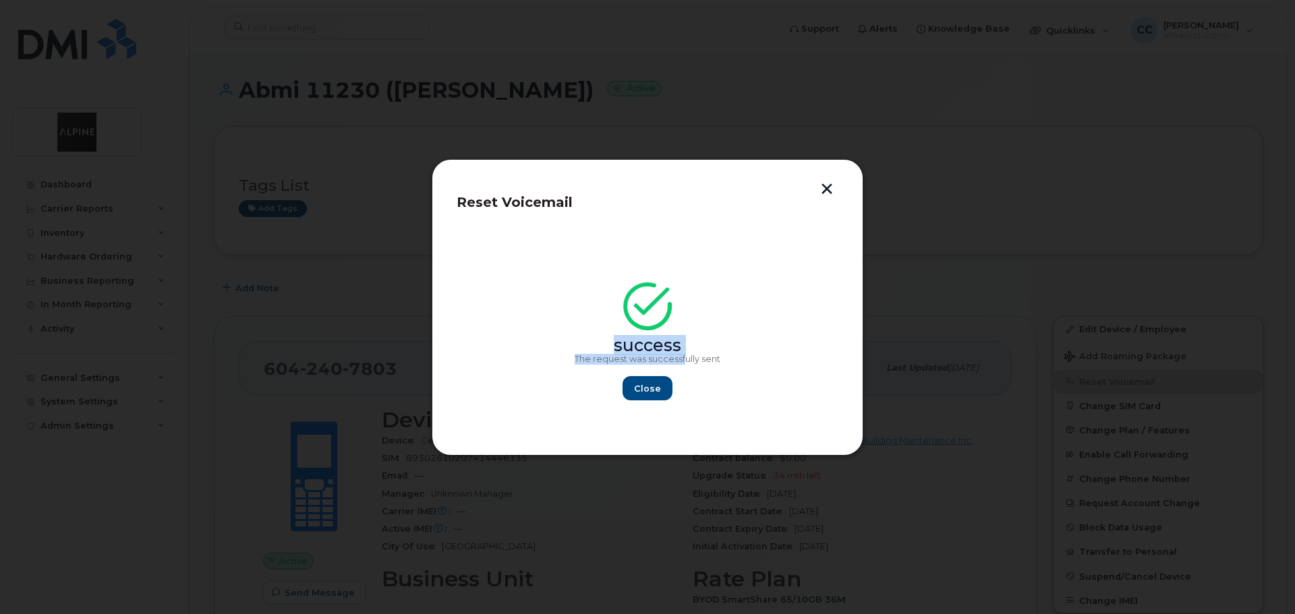
drag, startPoint x: 613, startPoint y: 272, endPoint x: 685, endPoint y: 355, distance: 109.4
click at [685, 355] on div "success The request was successfully sent Close" at bounding box center [647, 329] width 146 height 143
click at [685, 355] on p "The request was successfully sent" at bounding box center [647, 359] width 146 height 11
click at [659, 388] on button "Close" at bounding box center [647, 388] width 49 height 24
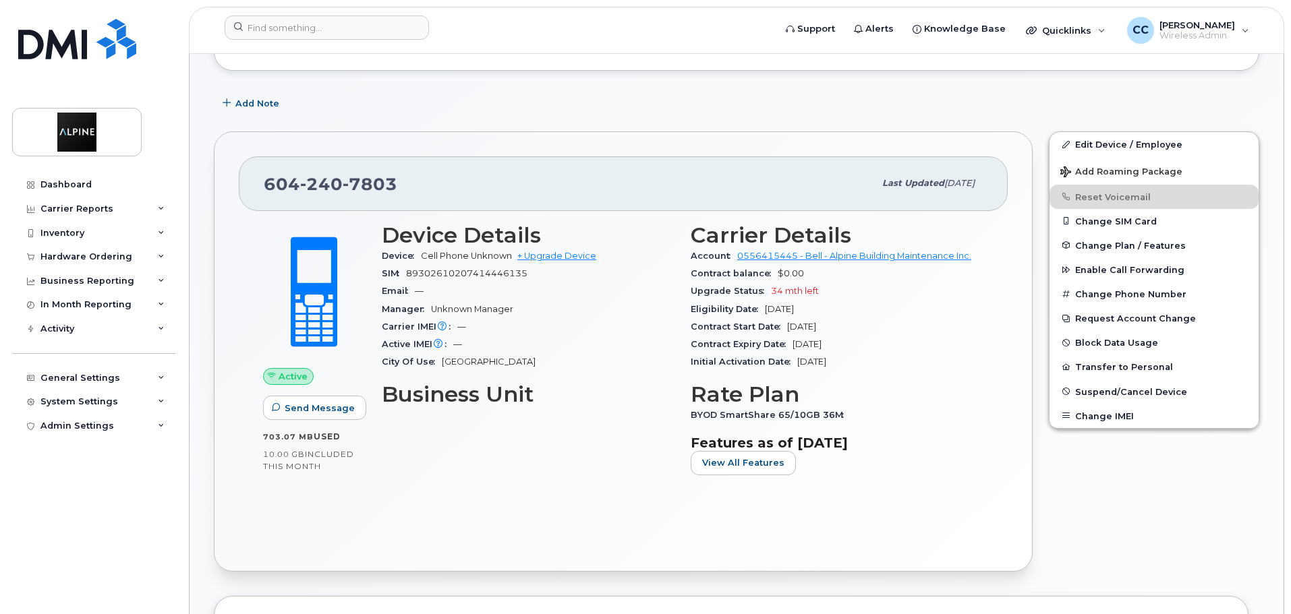
scroll to position [202, 0]
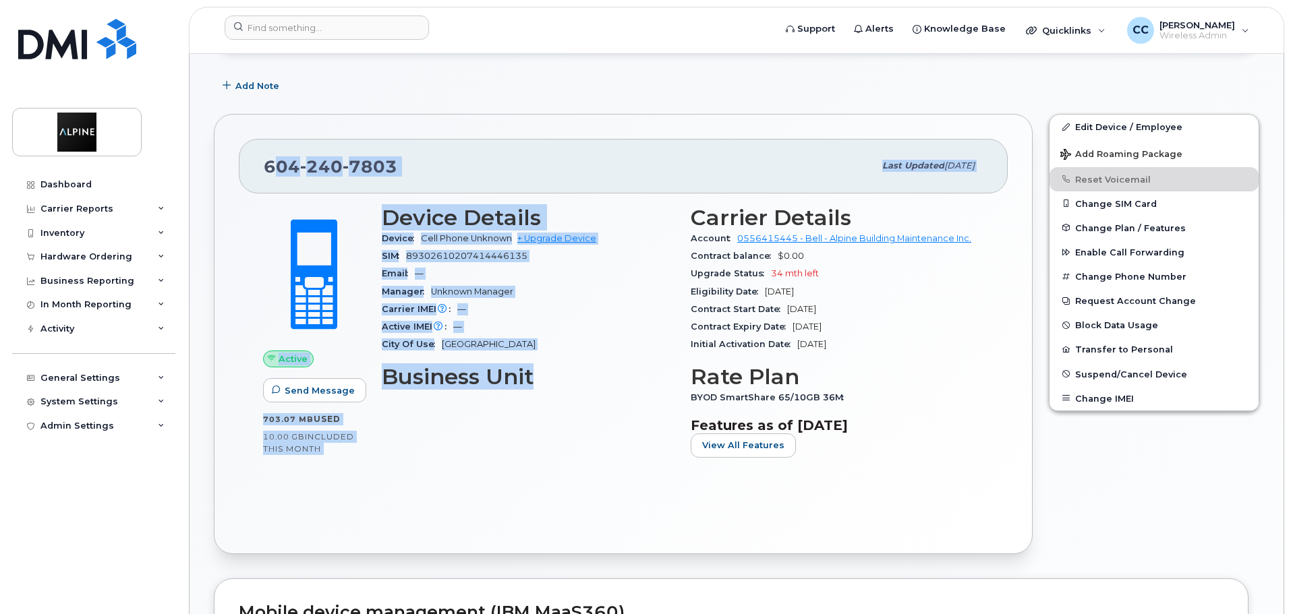
drag, startPoint x: 280, startPoint y: 167, endPoint x: 562, endPoint y: 390, distance: 359.6
click at [562, 389] on div "604 240 7803 Last updated Jul 04, 2025 Active Send Message 703.07 MB  used 10.0…" at bounding box center [623, 334] width 819 height 440
click at [562, 390] on div "Device Details Device Cell Phone Unknown + Upgrade Device SIM 89302610207414446…" at bounding box center [528, 337] width 309 height 279
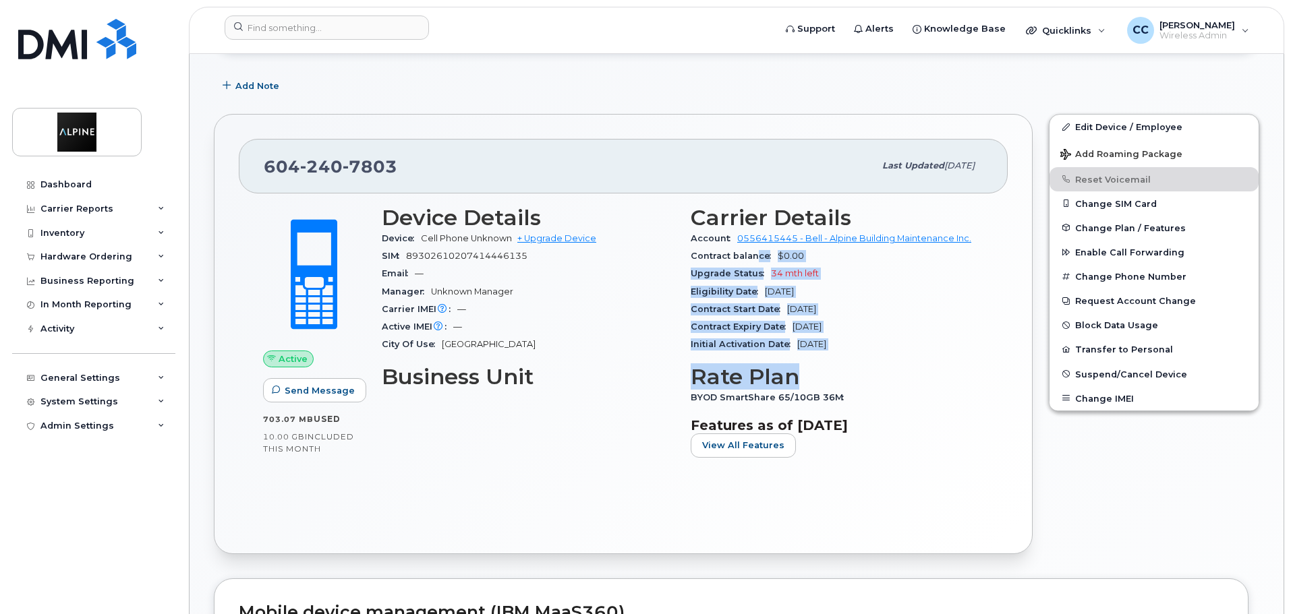
drag, startPoint x: 757, startPoint y: 256, endPoint x: 875, endPoint y: 355, distance: 153.6
click at [875, 355] on div "Carrier Details Account 0556415445 - Bell - Alpine Building Maintenance Inc. Co…" at bounding box center [836, 337] width 309 height 279
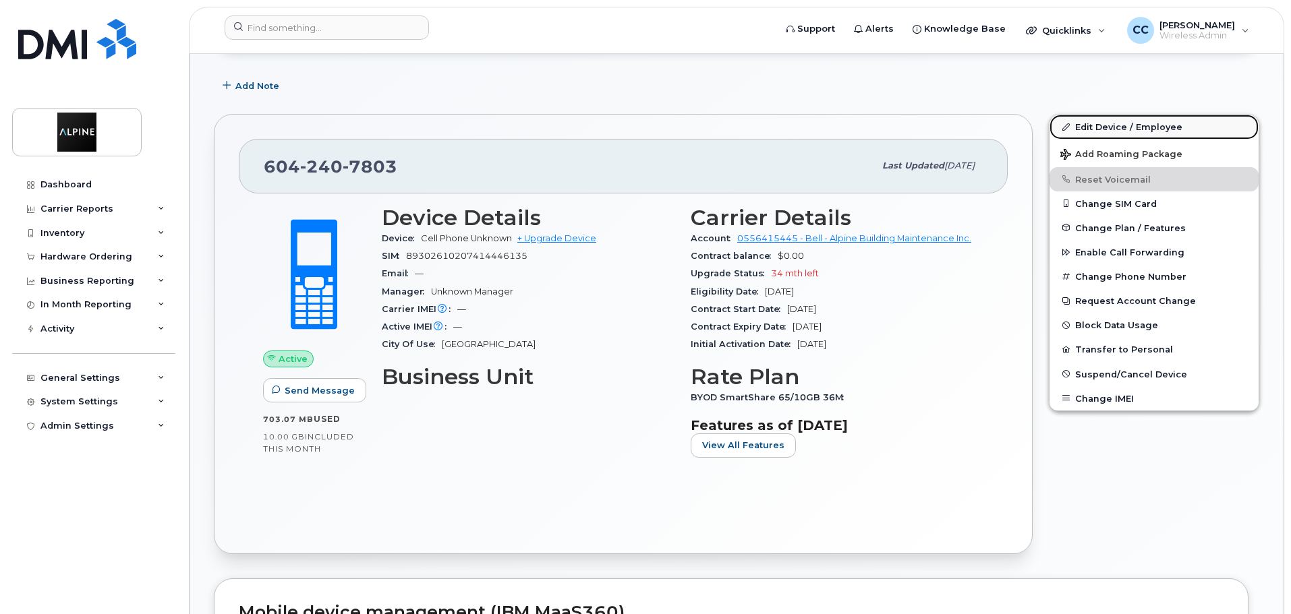
click at [1160, 128] on link "Edit Device / Employee" at bounding box center [1153, 127] width 209 height 24
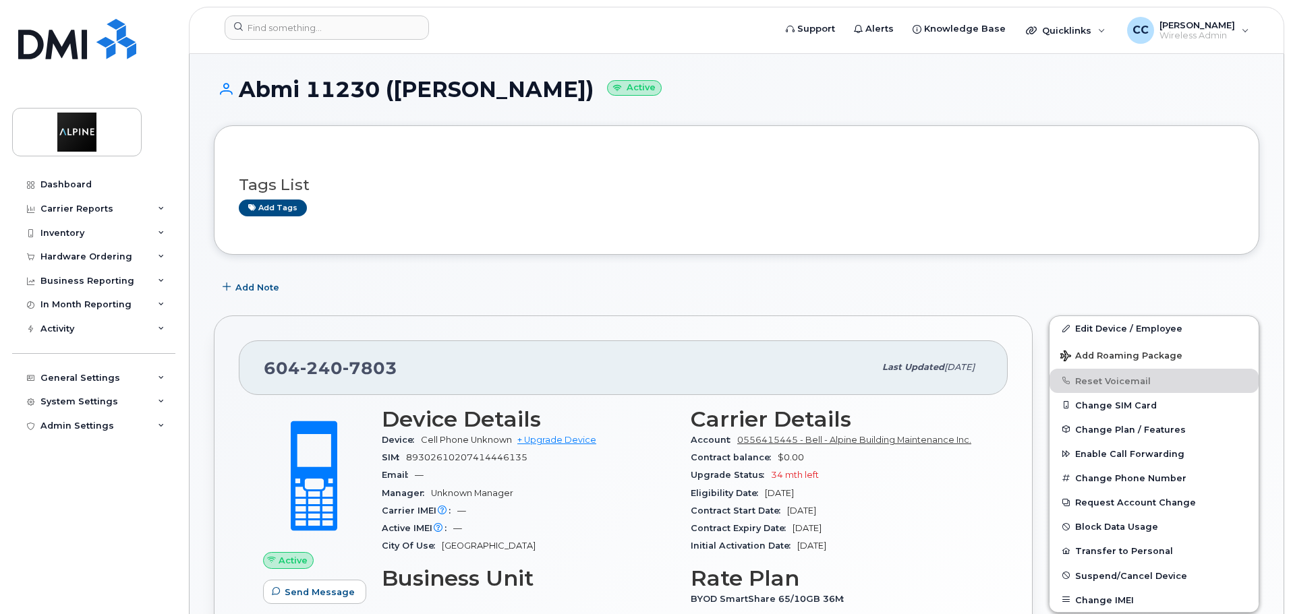
scroll to position [0, 0]
click at [996, 281] on div "Add Note" at bounding box center [736, 288] width 1045 height 24
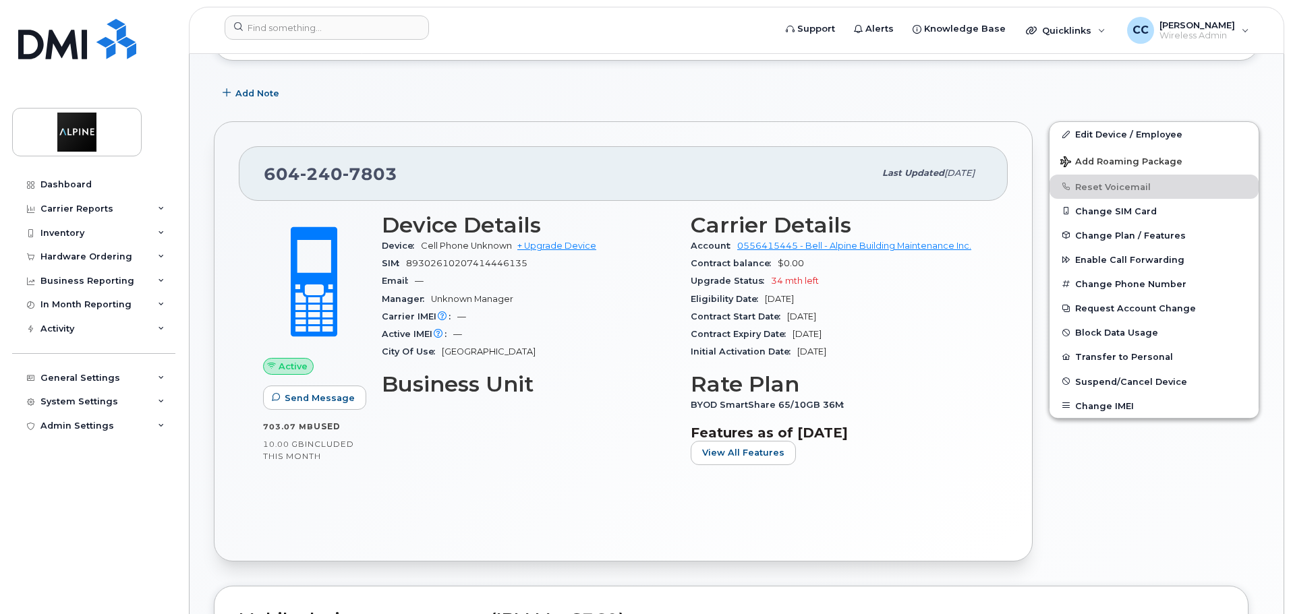
scroll to position [202, 0]
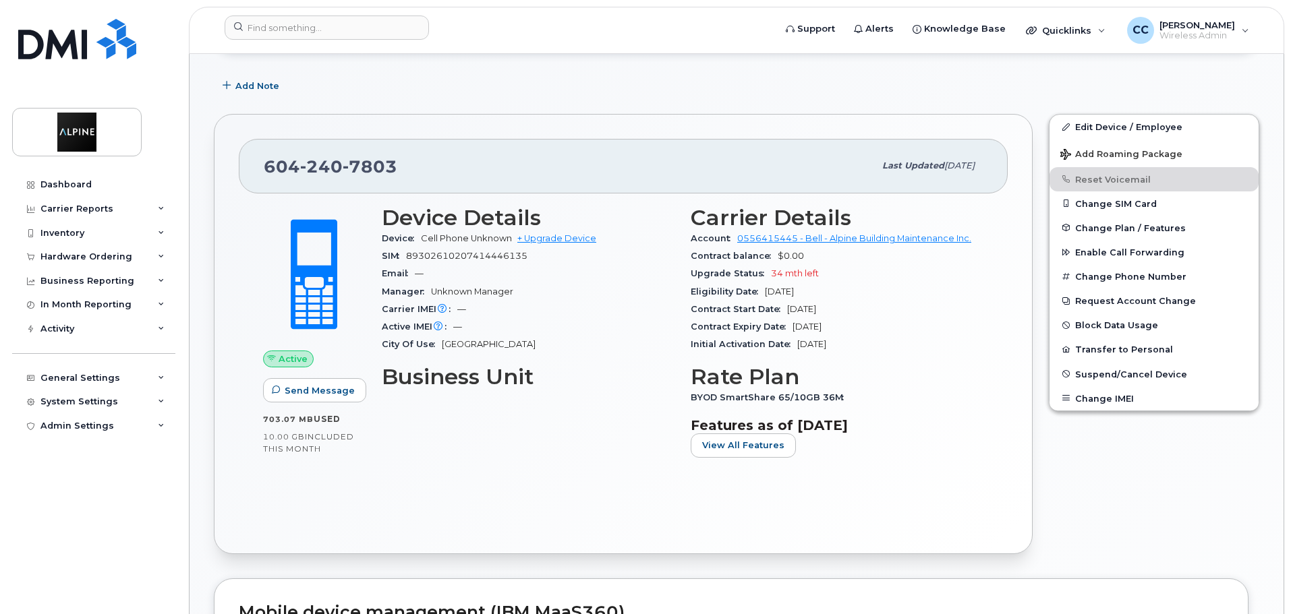
click at [524, 271] on div "Email —" at bounding box center [528, 274] width 293 height 18
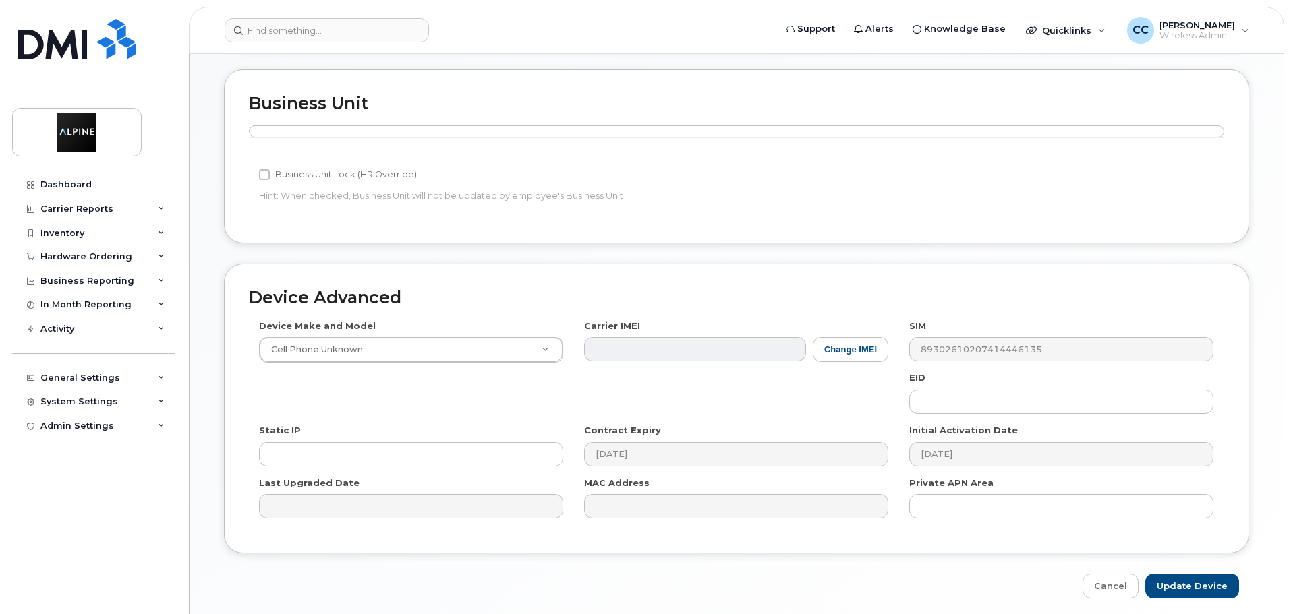
scroll to position [535, 0]
